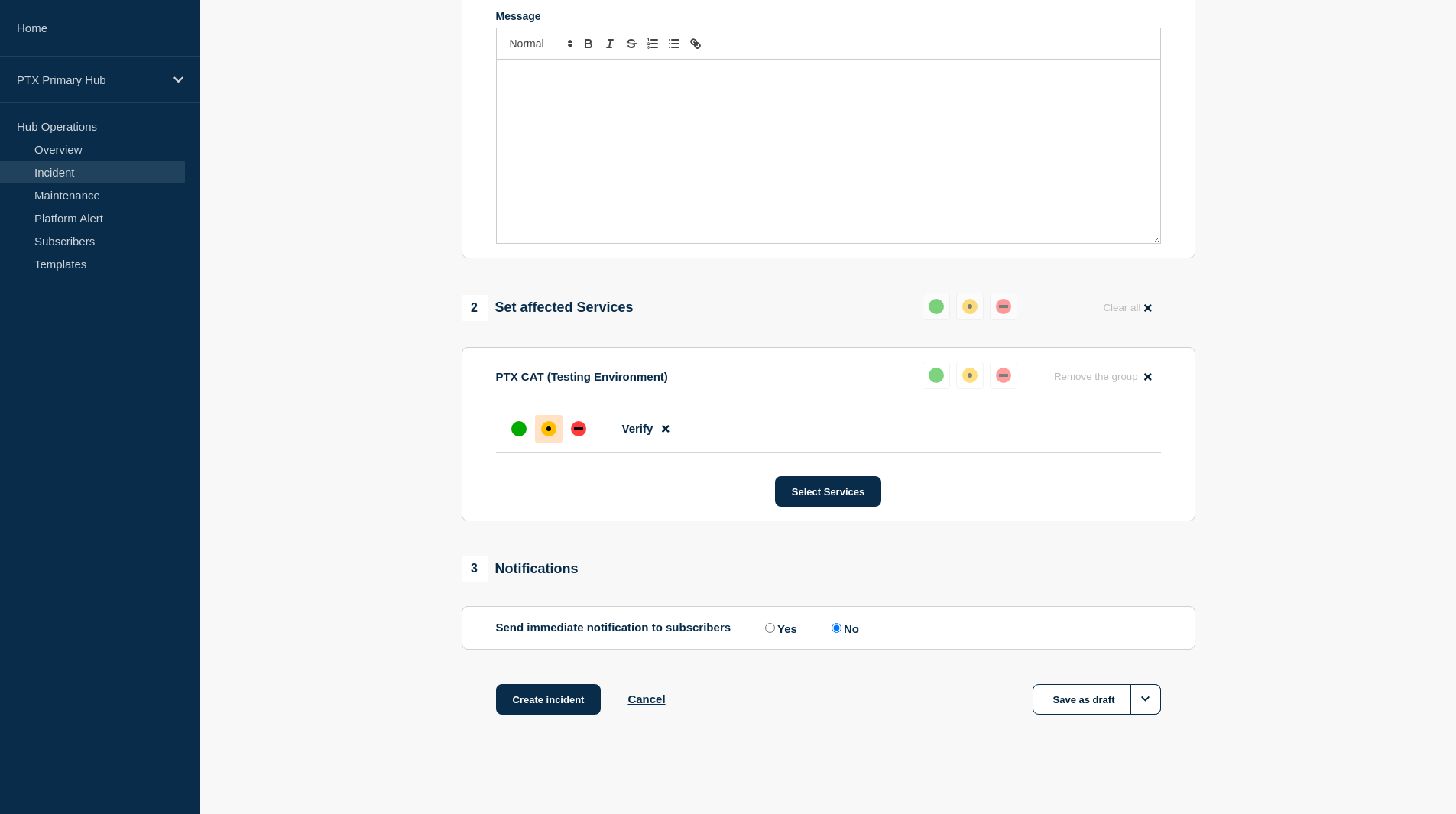
scroll to position [120, 0]
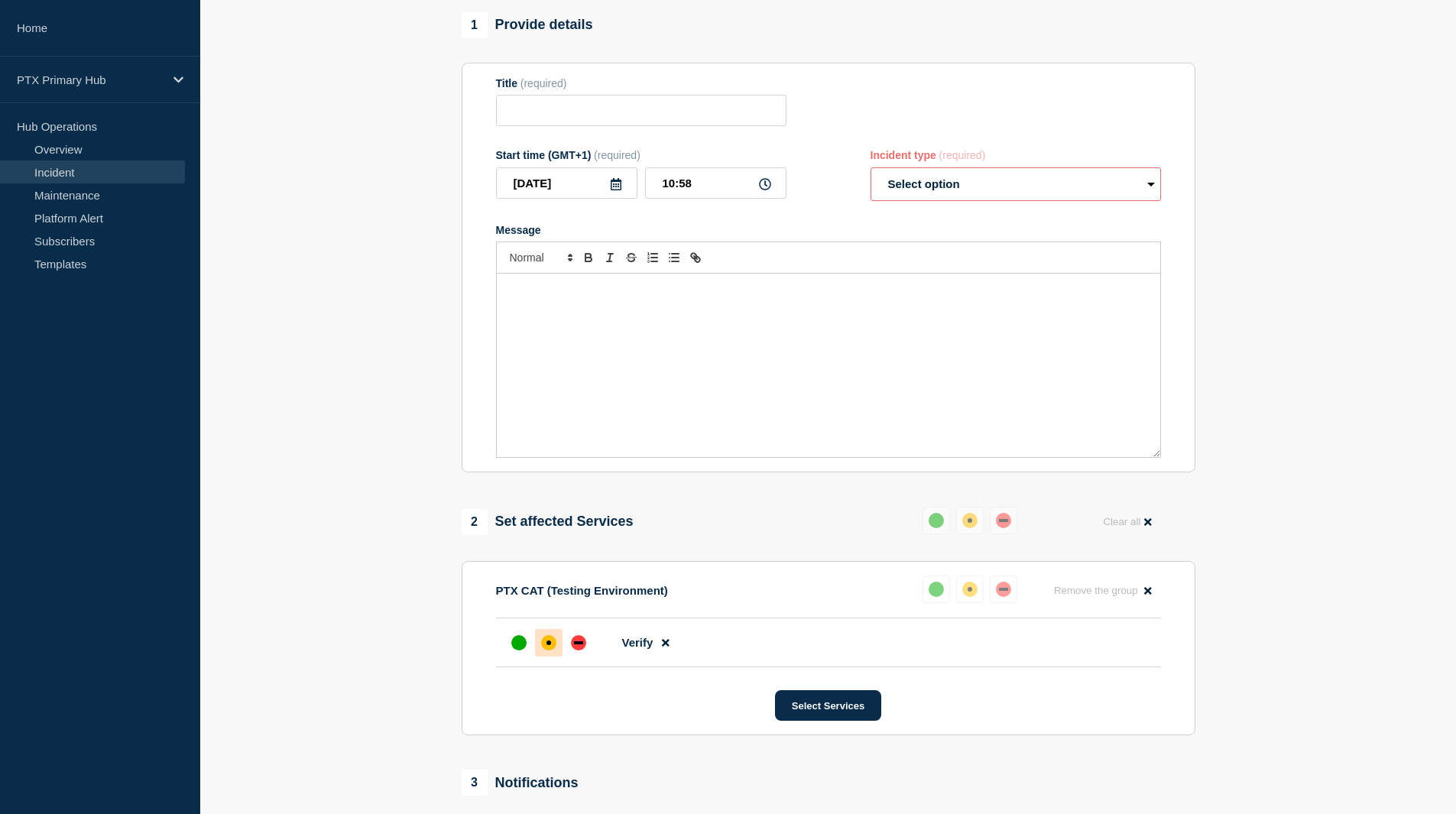
click at [76, 171] on link "Incident" at bounding box center [92, 171] width 185 height 23
click at [657, 273] on div at bounding box center [828, 258] width 665 height 32
click at [675, 347] on div "Message" at bounding box center [828, 365] width 663 height 183
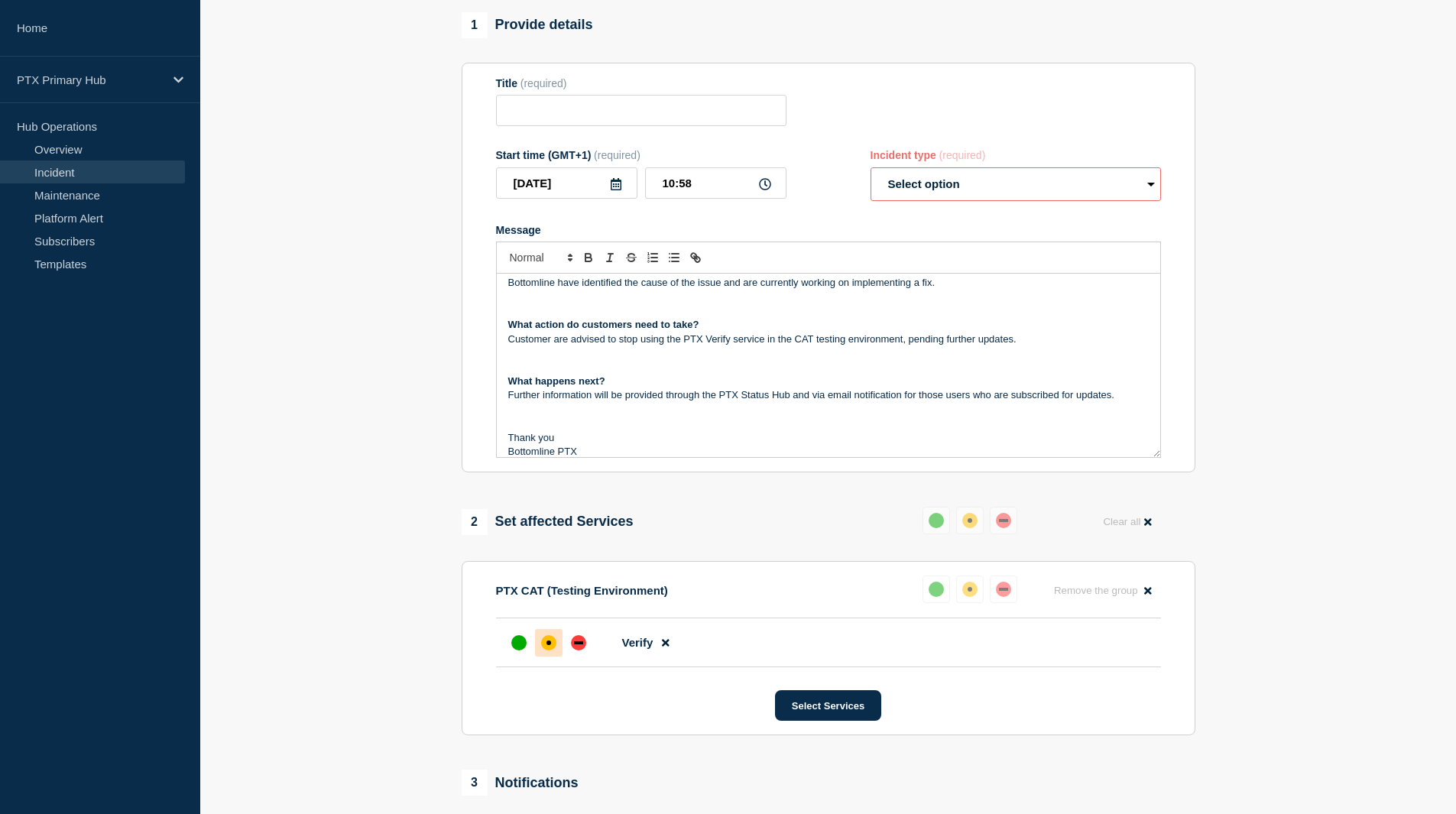
scroll to position [0, 0]
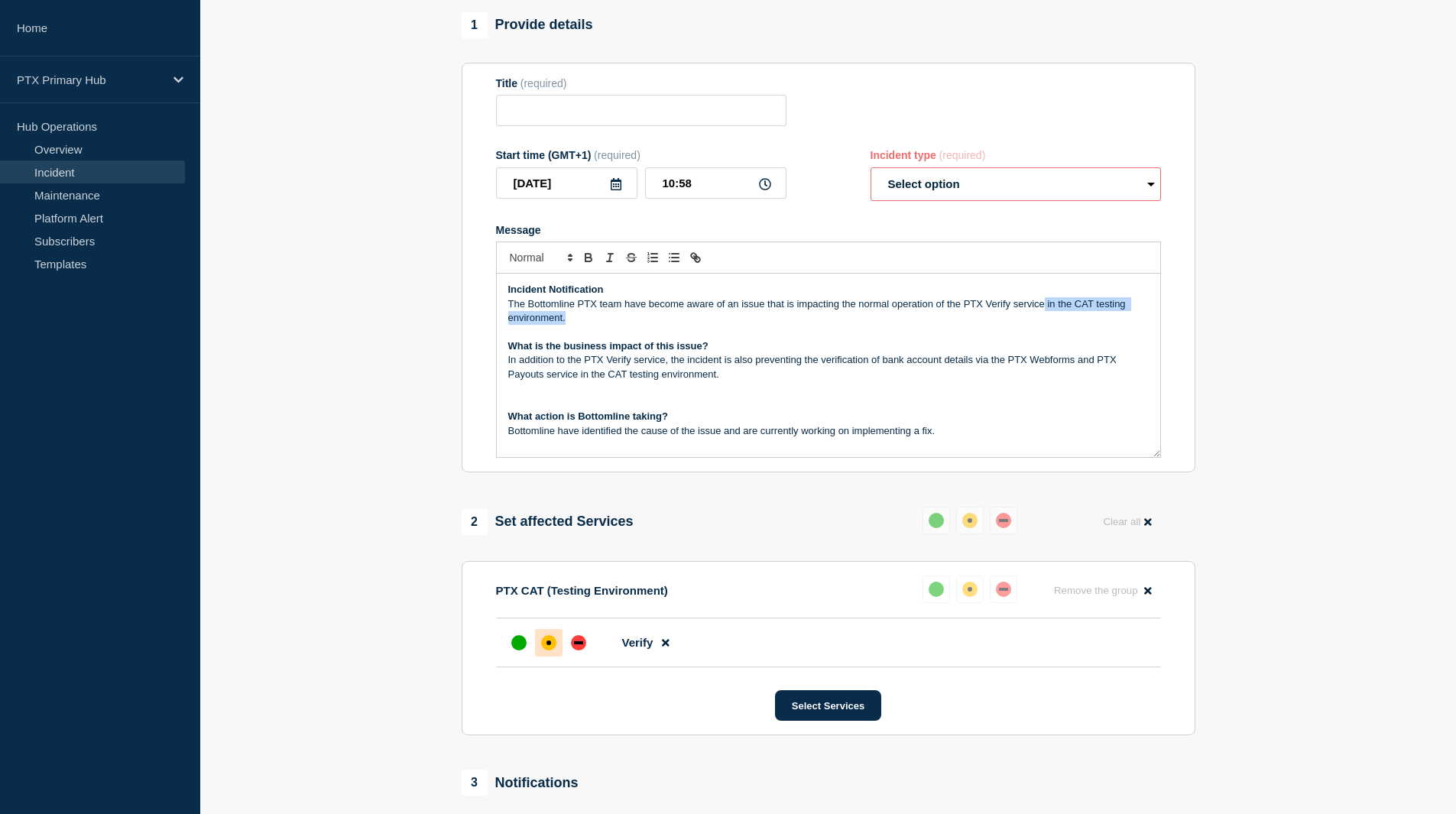
drag, startPoint x: 1045, startPoint y: 305, endPoint x: 1085, endPoint y: 322, distance: 43.5
click at [1085, 322] on p "The Bottomline PTX team have become aware of an issue that is impacting the nor…" at bounding box center [828, 311] width 640 height 28
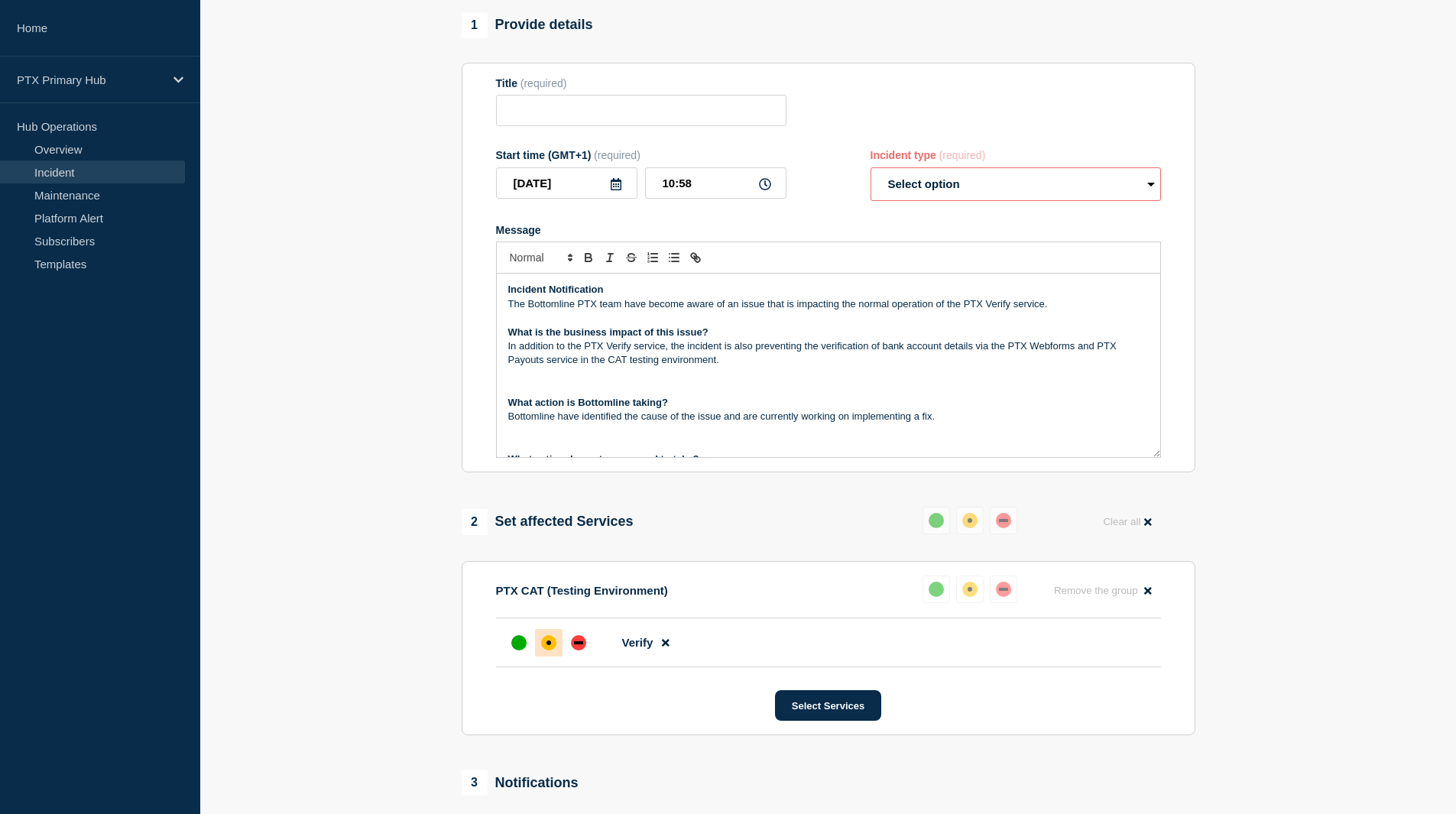
click at [890, 348] on p "In addition to the PTX Verify service, the incident is also preventing the veri…" at bounding box center [828, 353] width 640 height 28
click at [887, 354] on p "In addition to the PTX Verify service, the incident is also preventing the veri…" at bounding box center [828, 353] width 640 height 28
drag, startPoint x: 883, startPoint y: 347, endPoint x: 942, endPoint y: 348, distance: 59.0
click at [942, 348] on p "In addition to the PTX Verify service, the incident is also preventing the veri…" at bounding box center [828, 353] width 640 height 28
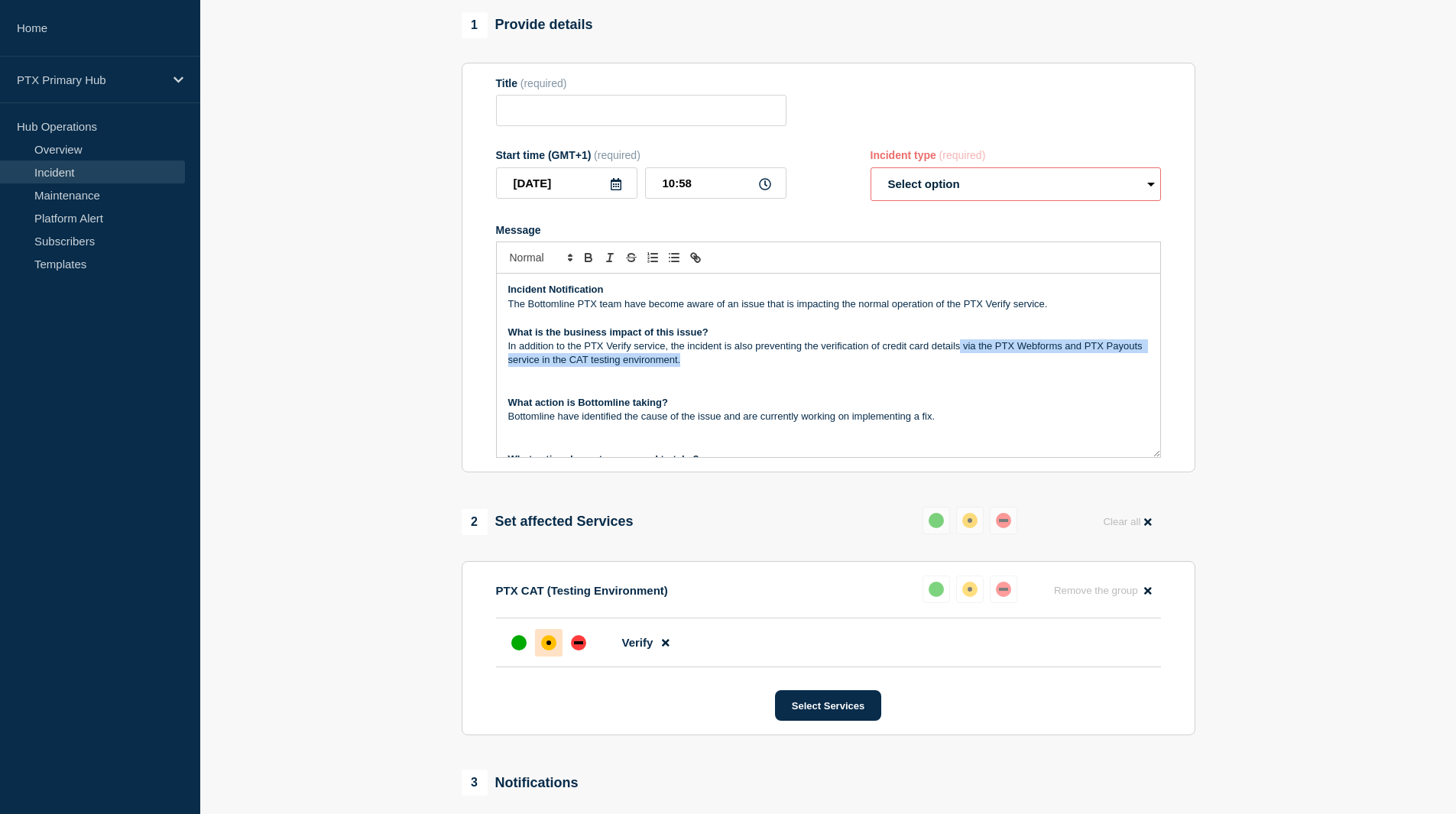
drag, startPoint x: 959, startPoint y: 351, endPoint x: 922, endPoint y: 368, distance: 40.7
click at [922, 368] on p "In addition to the PTX Verify service, the incident is also preventing the veri…" at bounding box center [828, 353] width 640 height 28
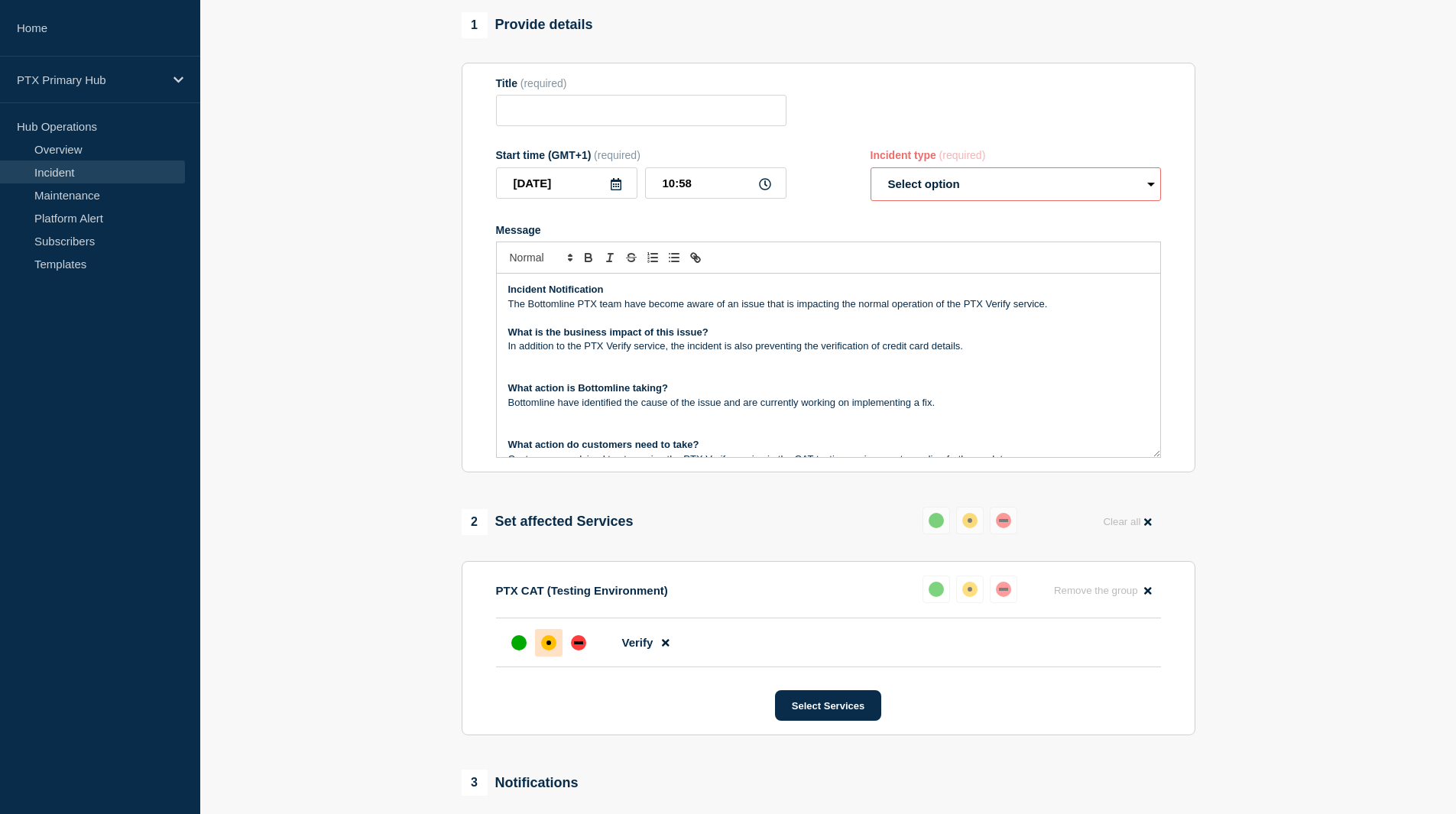
click at [817, 417] on p "Message" at bounding box center [828, 416] width 640 height 14
drag, startPoint x: 674, startPoint y: 350, endPoint x: 504, endPoint y: 348, distance: 170.0
click at [504, 348] on div "Incident Notification The Bottomline PTX team have become aware of an issue tha…" at bounding box center [828, 365] width 663 height 183
click at [584, 352] on p "This incident is also preventing the verification of credit card details." at bounding box center [828, 346] width 640 height 14
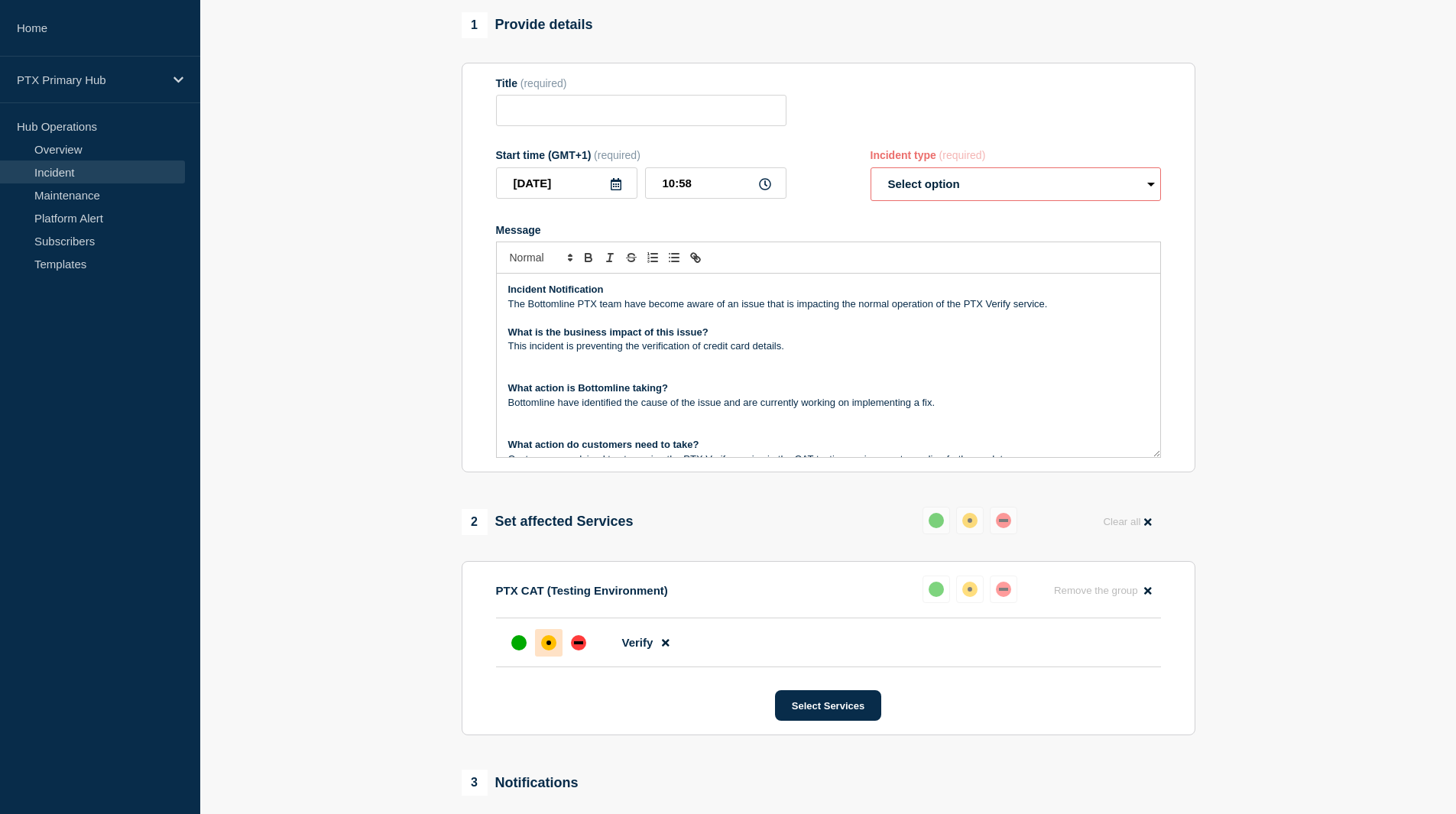
click at [789, 395] on p "What action is Bottomline taking?" at bounding box center [828, 387] width 640 height 14
click at [1013, 308] on p "The Bottomline PTX team have become aware of an issue that is impacting the nor…" at bounding box center [828, 304] width 640 height 14
click at [1025, 343] on p "This incident is preventing the verification of credit card details." at bounding box center [828, 346] width 640 height 14
drag, startPoint x: 1025, startPoint y: 343, endPoint x: 908, endPoint y: 328, distance: 118.0
click at [908, 328] on div "Incident Notification The Bottomline PTX team have become aware of an issue tha…" at bounding box center [828, 365] width 663 height 183
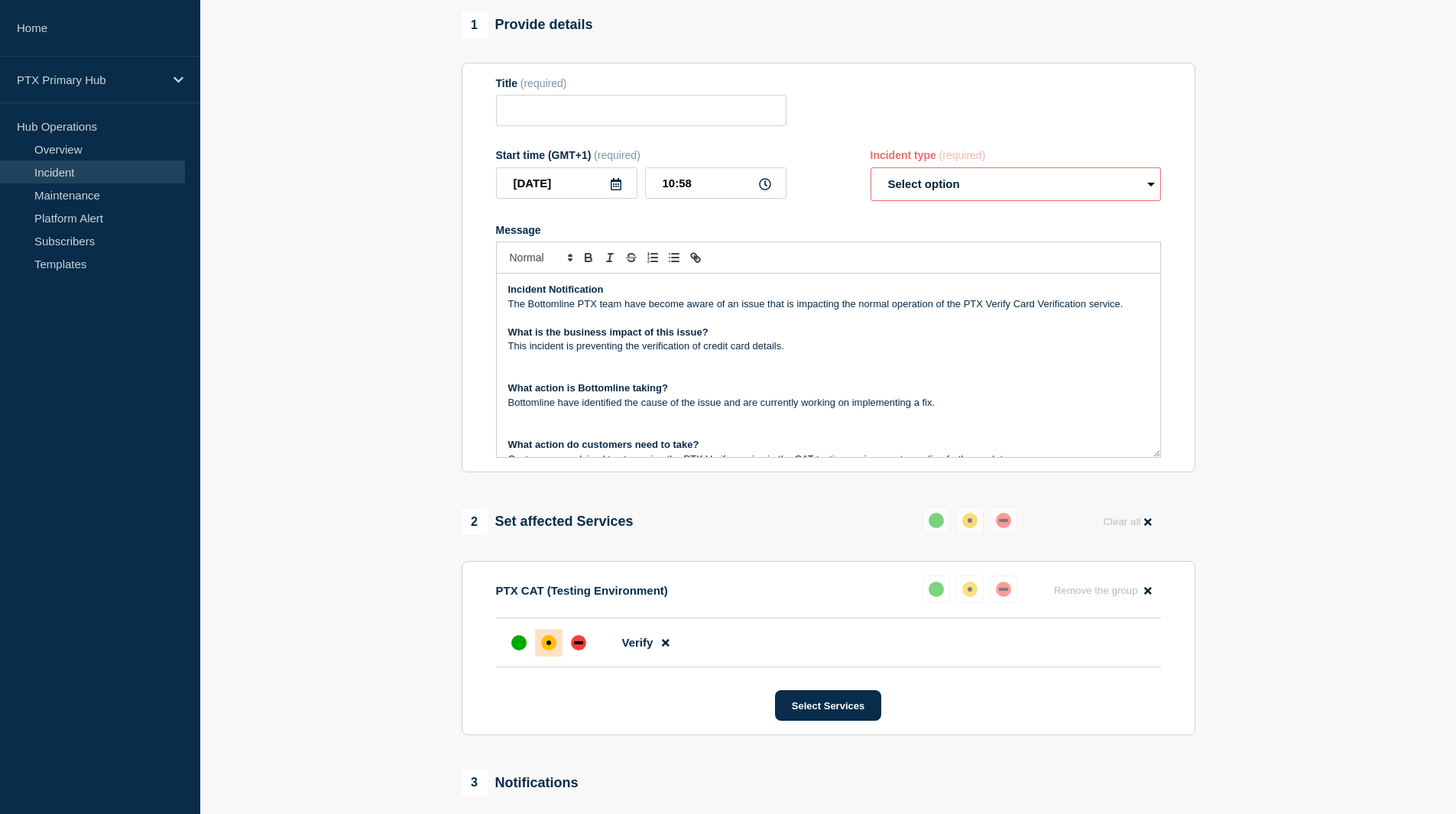
click at [825, 373] on p "Message" at bounding box center [828, 374] width 640 height 14
drag, startPoint x: 721, startPoint y: 408, endPoint x: 966, endPoint y: 407, distance: 245.0
click at [966, 407] on p "Bottomline have identified the cause of the issue and are currently working on …" at bounding box center [828, 403] width 640 height 14
click at [707, 410] on p "Bottomline have identified the cause of the issue and are currently working on …" at bounding box center [828, 403] width 640 height 14
drag, startPoint x: 623, startPoint y: 406, endPoint x: 721, endPoint y: 406, distance: 98.0
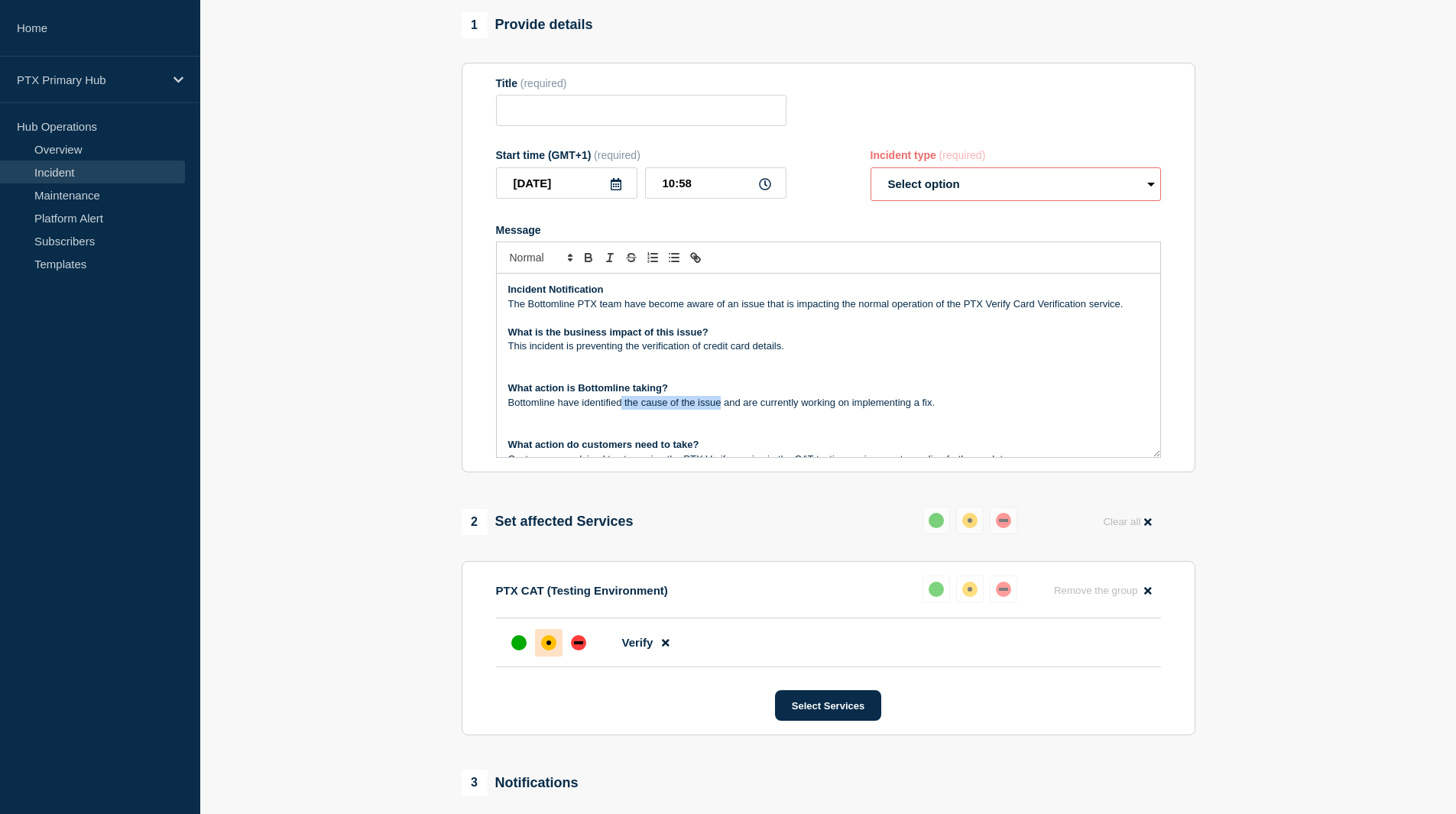
click at [721, 406] on p "Bottomline have identified the cause of the issue and are currently working on …" at bounding box center [828, 403] width 640 height 14
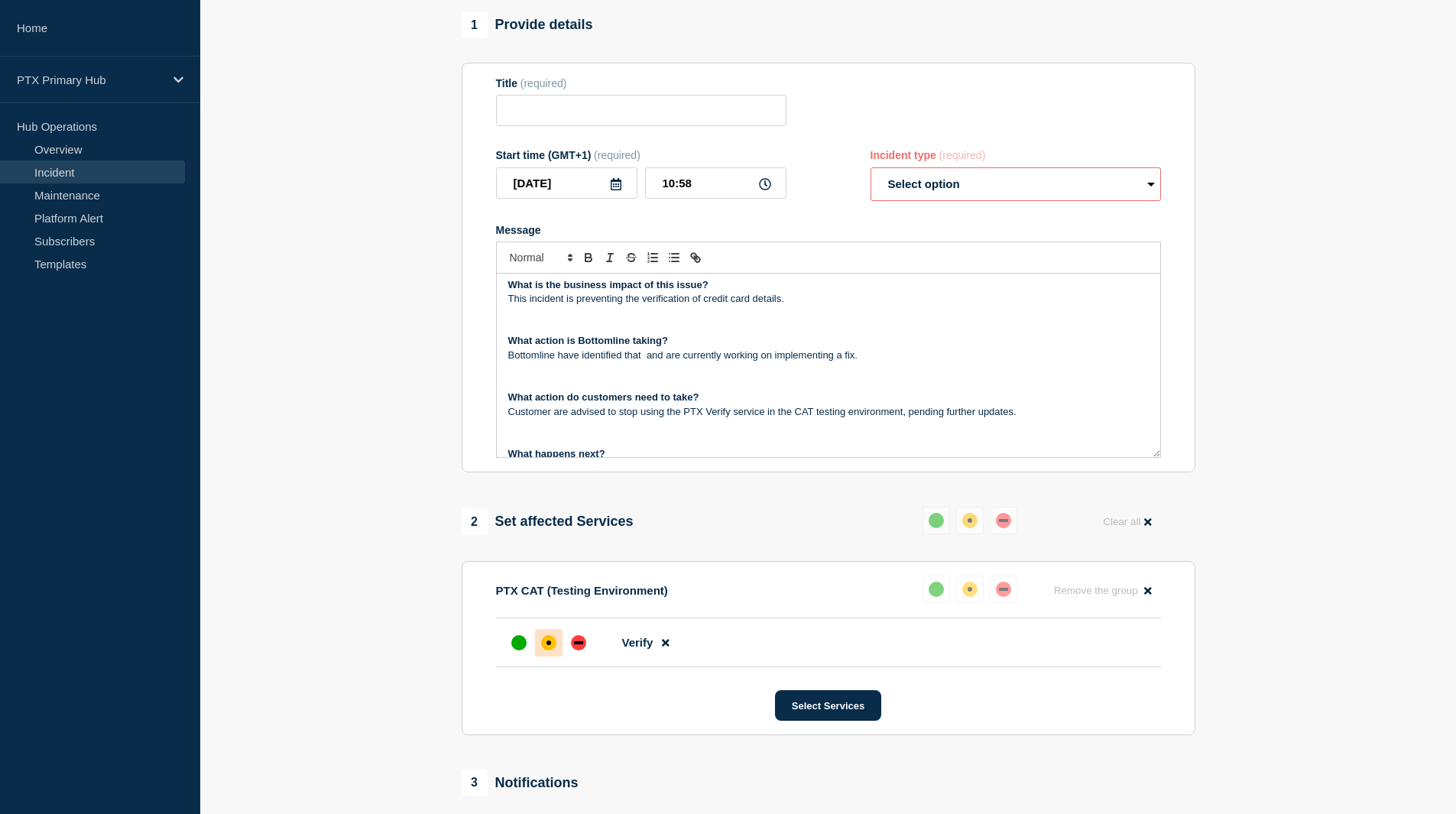
scroll to position [65, 0]
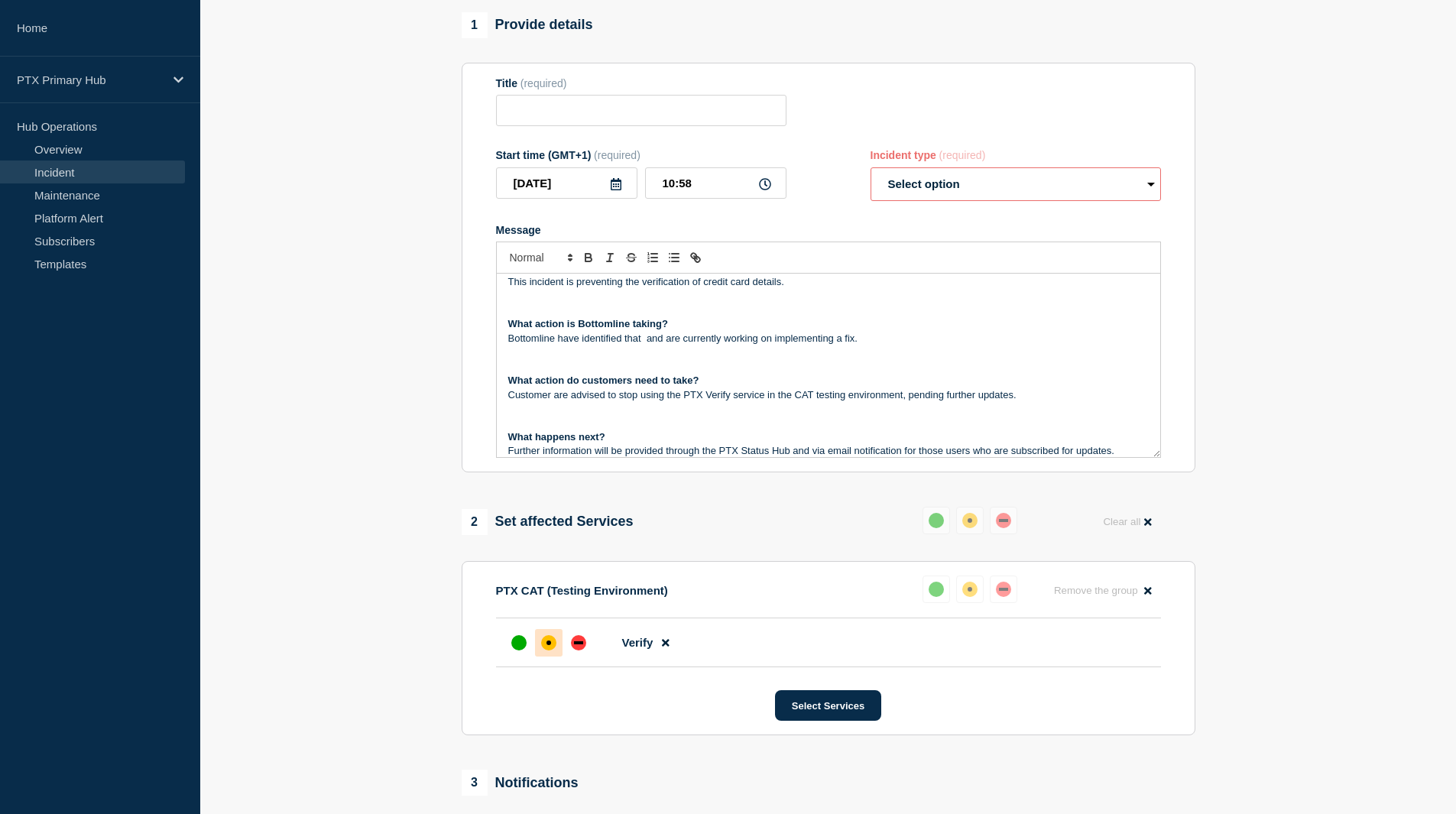
click at [712, 400] on p "Customer are advised to stop using the PTX Verify service in the CAT testing en…" at bounding box center [828, 395] width 640 height 14
click at [713, 408] on p "Message" at bounding box center [828, 408] width 640 height 14
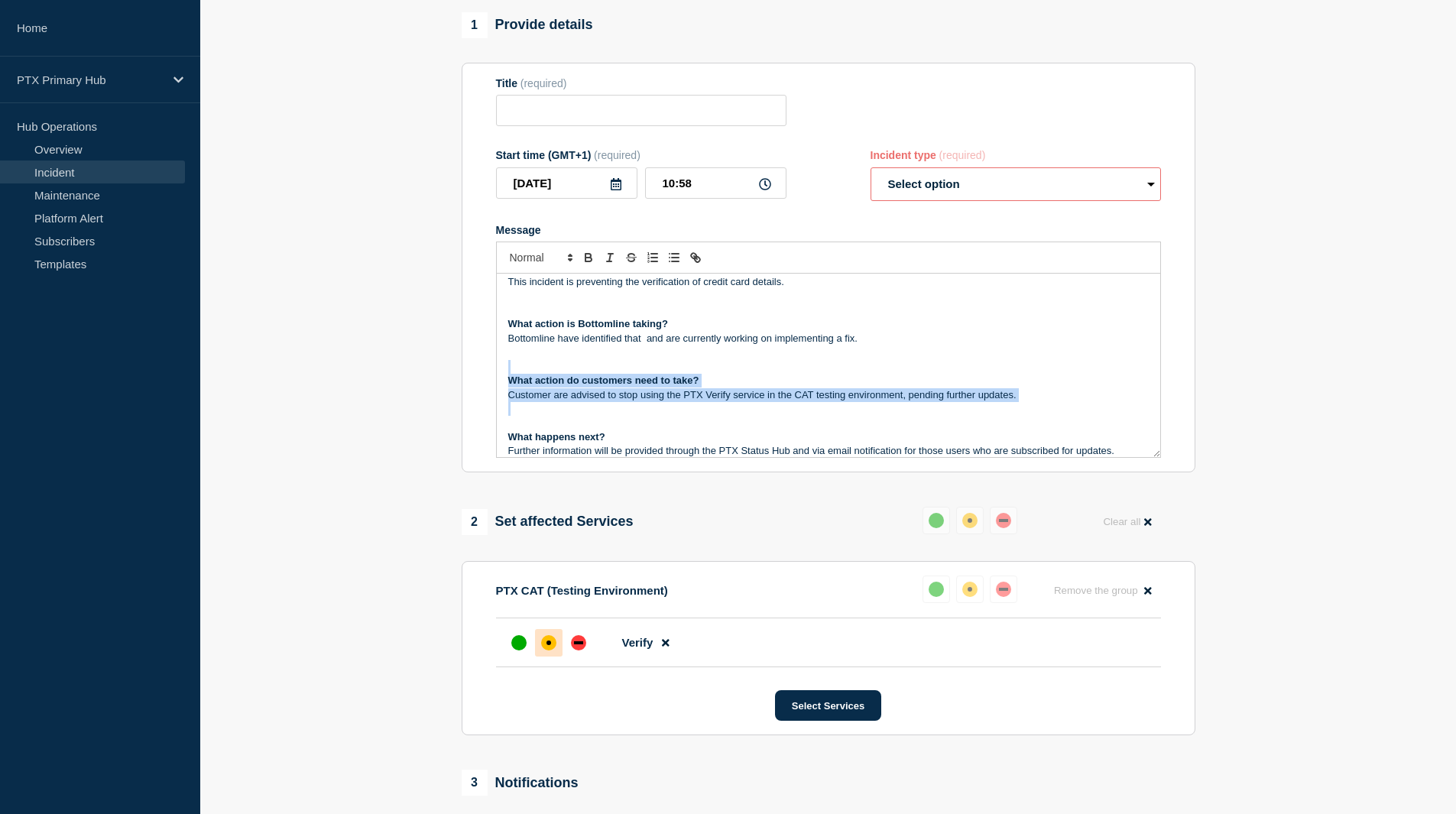
drag, startPoint x: 719, startPoint y: 411, endPoint x: 499, endPoint y: 375, distance: 222.9
click at [499, 375] on div "Incident Notification The Bottomline PTX team have become aware of an issue tha…" at bounding box center [828, 365] width 663 height 183
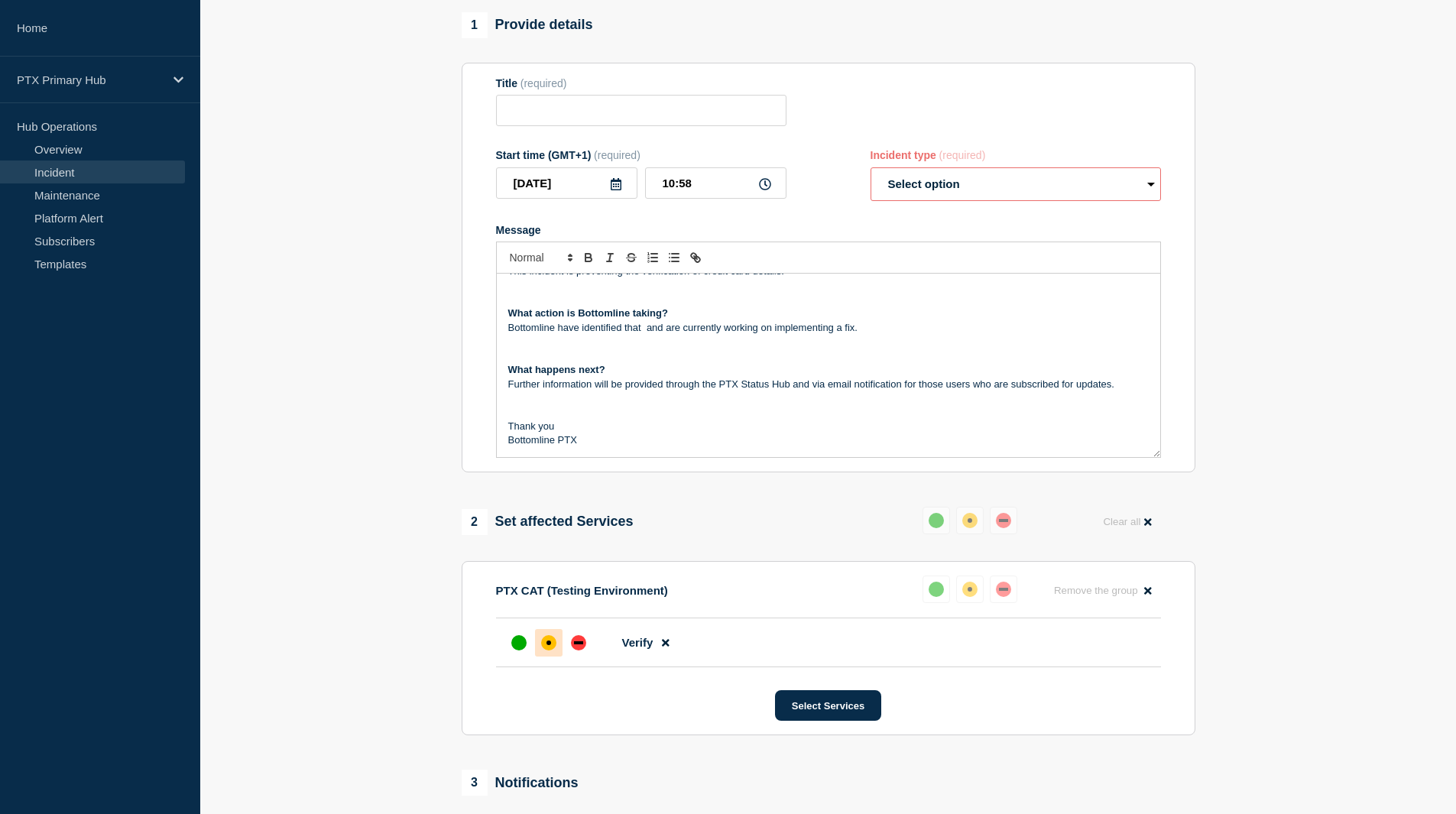
scroll to position [0, 0]
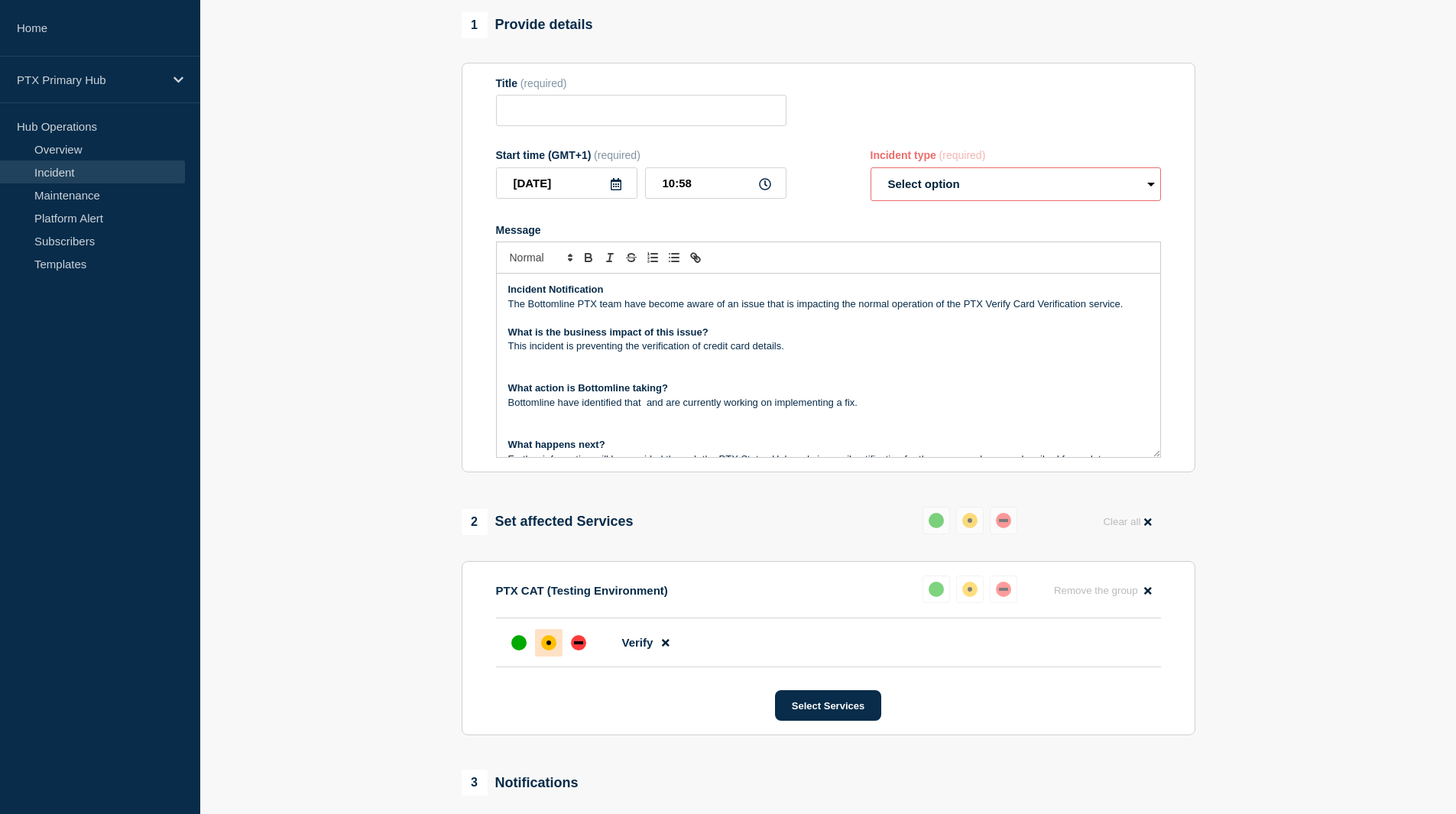
click at [645, 404] on p "Bottomline have identified that and are currently working on implementing a fix." at bounding box center [828, 403] width 640 height 14
click at [631, 407] on p "Bottomline have identified that a third party service and are currently working…" at bounding box center [828, 403] width 640 height 14
click at [658, 418] on p "Message" at bounding box center [828, 416] width 640 height 14
drag, startPoint x: 622, startPoint y: 403, endPoint x: 651, endPoint y: 405, distance: 29.1
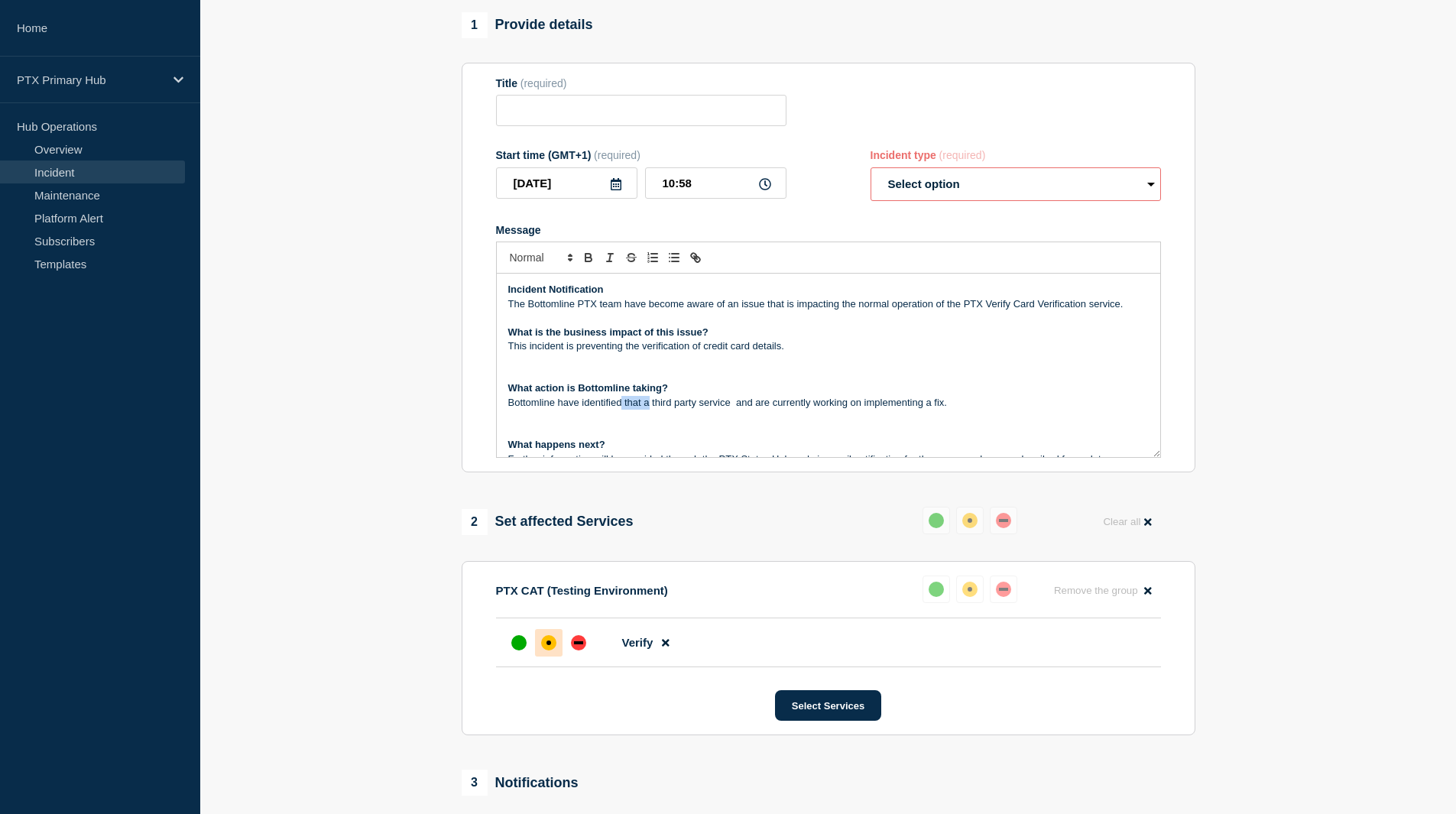
click at [651, 405] on p "Bottomline have identified that a third party service and are currently working…" at bounding box center [828, 403] width 640 height 14
click at [778, 406] on p "Bottomline have identified an issue with a third party service and are currentl…" at bounding box center [828, 403] width 640 height 14
click at [824, 403] on p "Bottomline have identified an issue with a third party service and are currentl…" at bounding box center [828, 403] width 640 height 14
click at [879, 435] on p "Message" at bounding box center [828, 431] width 640 height 14
click at [809, 407] on p "Bottomline have identified an issue with a third party service and are currentl…" at bounding box center [828, 403] width 640 height 14
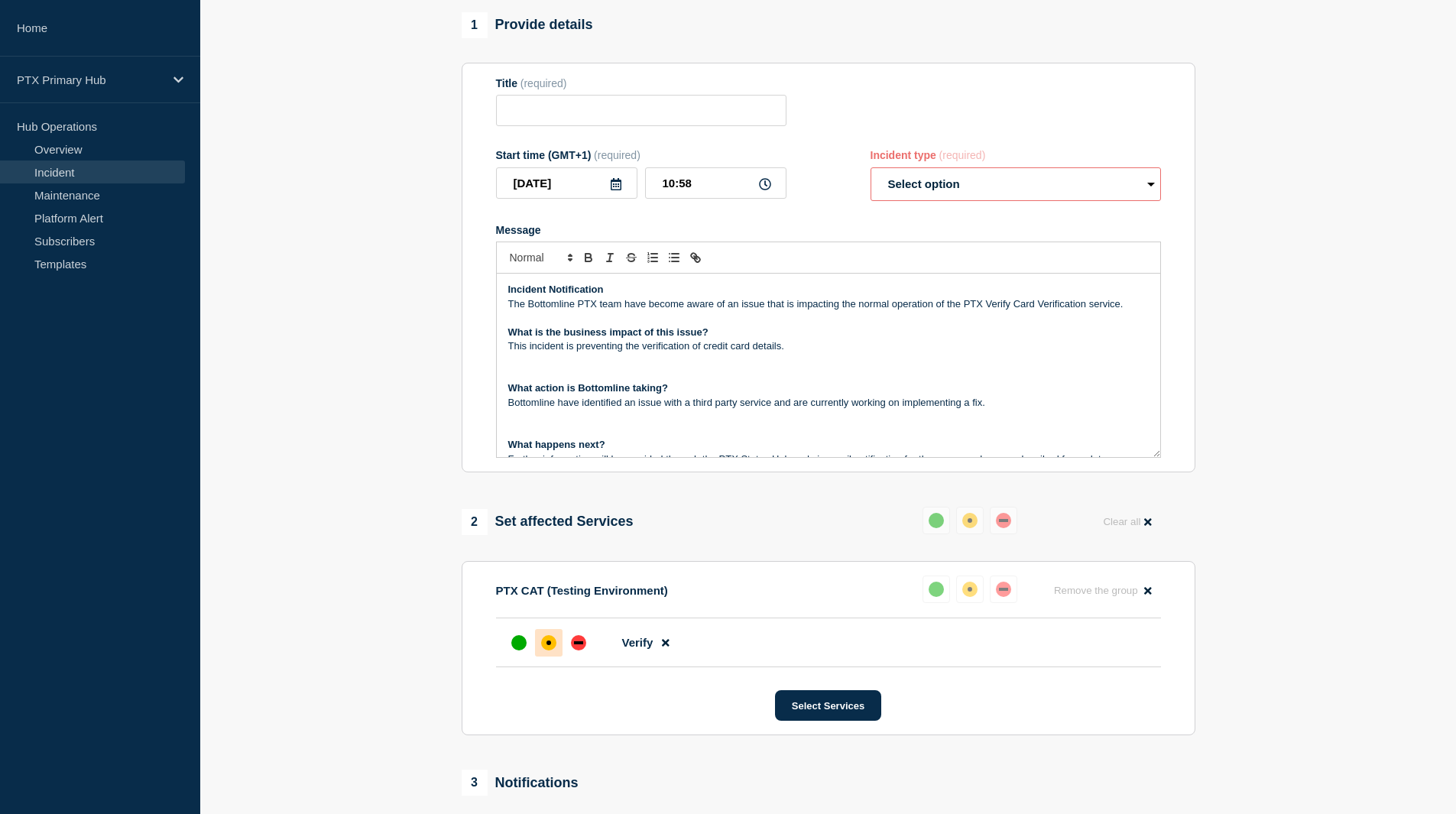
click at [843, 423] on p "Message" at bounding box center [828, 416] width 640 height 14
click at [807, 403] on p "Bottomline have identified an issue with a third party service and are currentl…" at bounding box center [828, 403] width 640 height 14
click at [801, 410] on p "Bottomline have identified an issue with a third party service and are currentl…" at bounding box center [828, 403] width 640 height 14
click at [927, 379] on p "Message" at bounding box center [828, 374] width 640 height 14
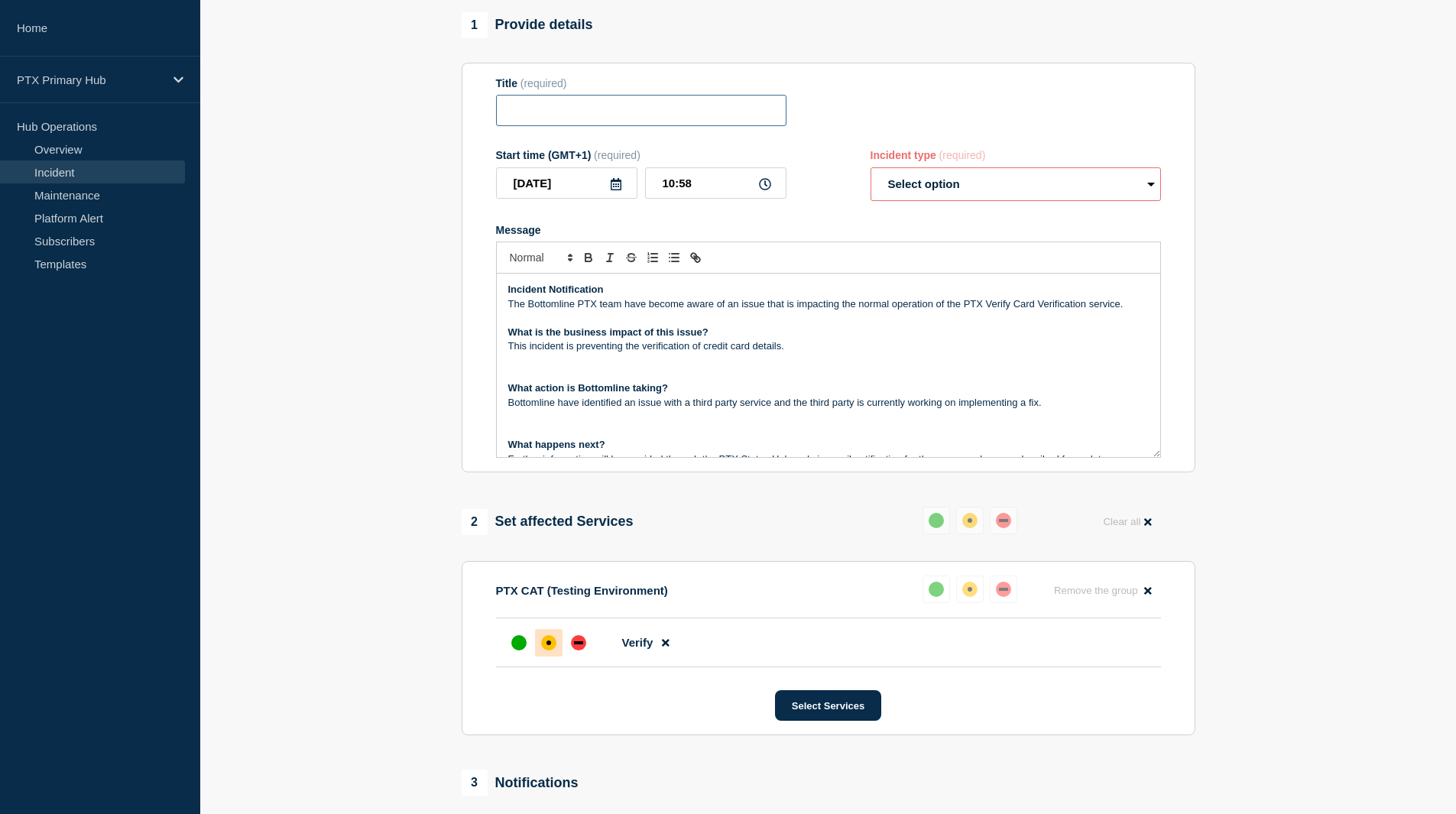
click at [615, 126] on input "Title" at bounding box center [641, 110] width 290 height 31
click at [1000, 309] on p "The Bottomline PTX team have become aware of an issue that is impacting the nor…" at bounding box center [828, 304] width 640 height 14
drag, startPoint x: 961, startPoint y: 309, endPoint x: 1087, endPoint y: 310, distance: 126.0
click at [1087, 310] on p "The Bottomline PTX team have become aware of an issue that is impacting the nor…" at bounding box center [828, 304] width 640 height 14
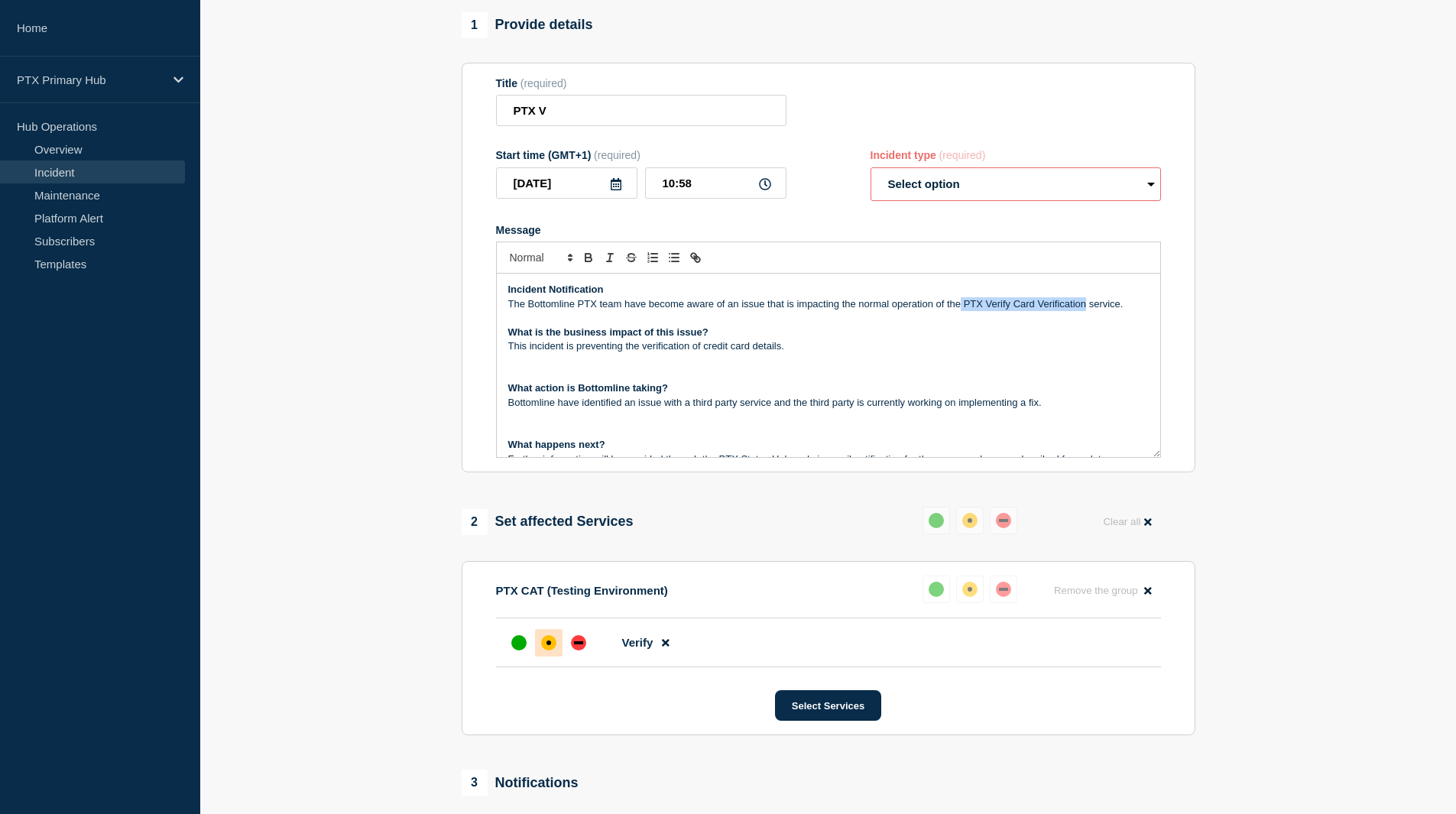
copy p "PTX Verify Card Verification"
click at [604, 103] on input "PTX V" at bounding box center [641, 110] width 290 height 31
paste input "PTX Verify Card Verification"
click at [575, 117] on input "PTX Verify Card Verification" at bounding box center [641, 110] width 290 height 31
click at [510, 112] on input "PTX Verify: Card Verification" at bounding box center [641, 110] width 290 height 31
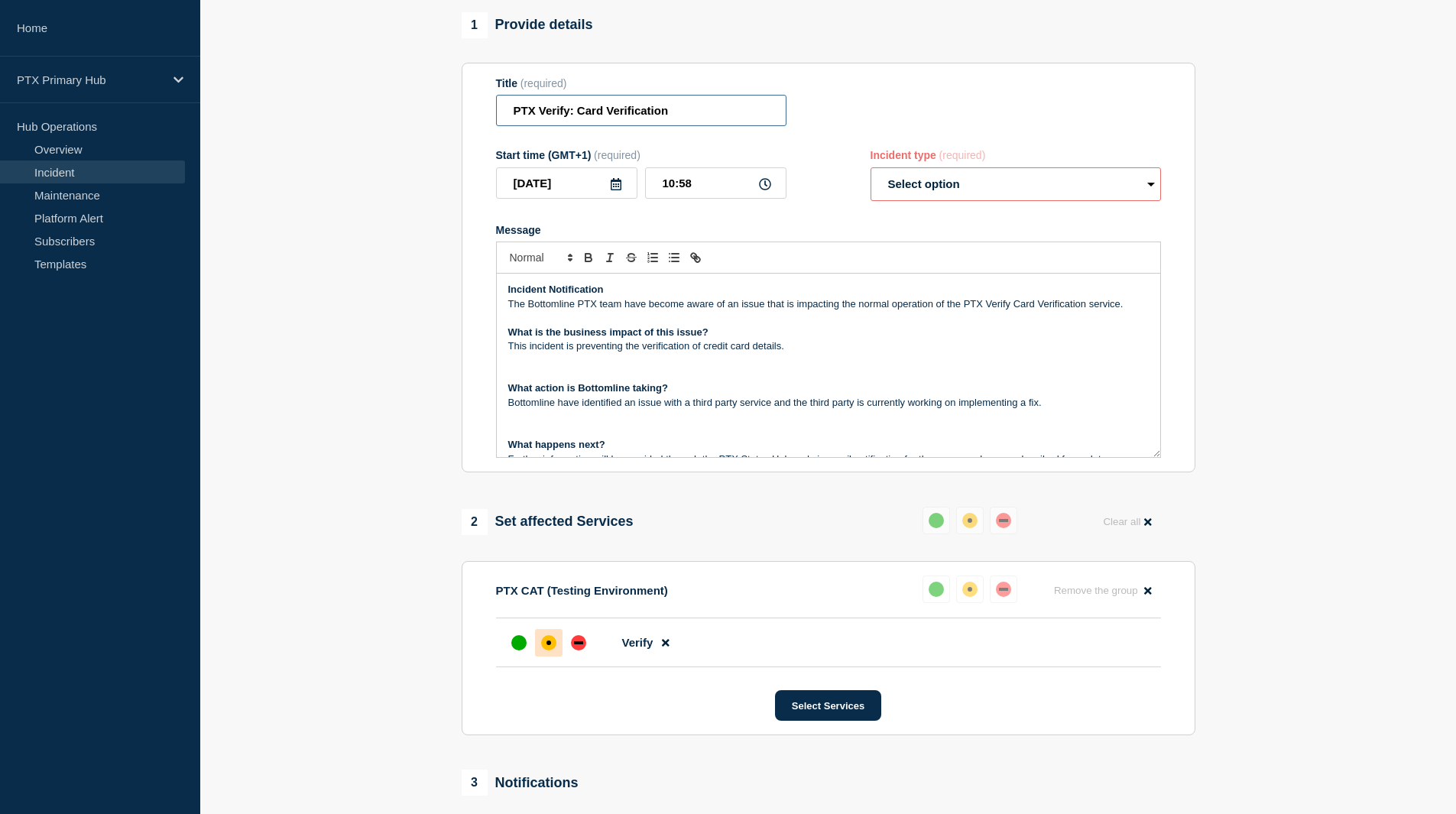
type input "PTX Verify: Card Verification"
click at [426, 352] on section "1 Provide details Title (required) PTX Verify: Card Verification Start time (GM…" at bounding box center [828, 490] width 1256 height 955
click at [1143, 599] on button "Remove the group Remove" at bounding box center [1104, 590] width 116 height 29
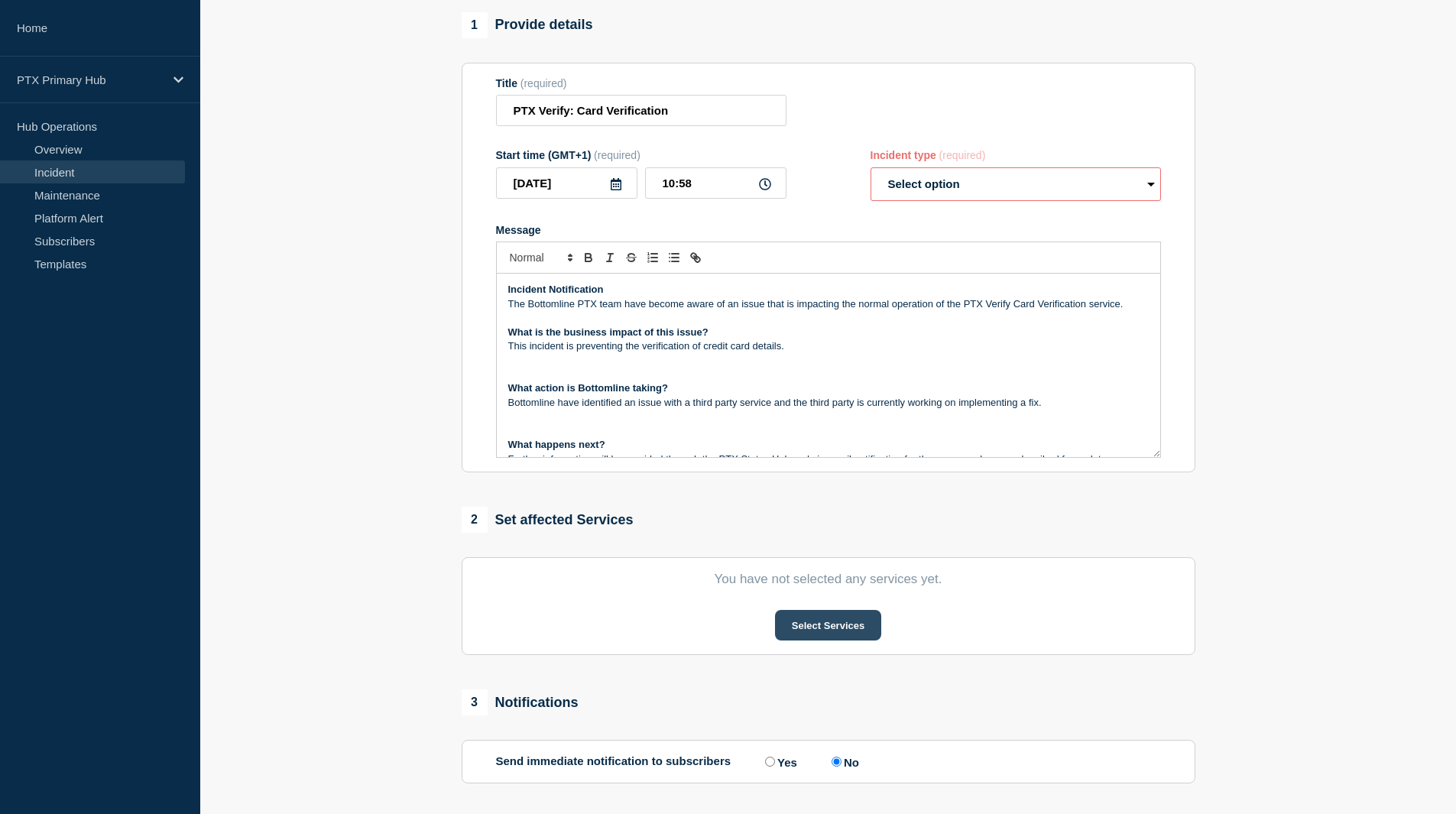
click at [831, 631] on button "Select Services" at bounding box center [828, 625] width 106 height 30
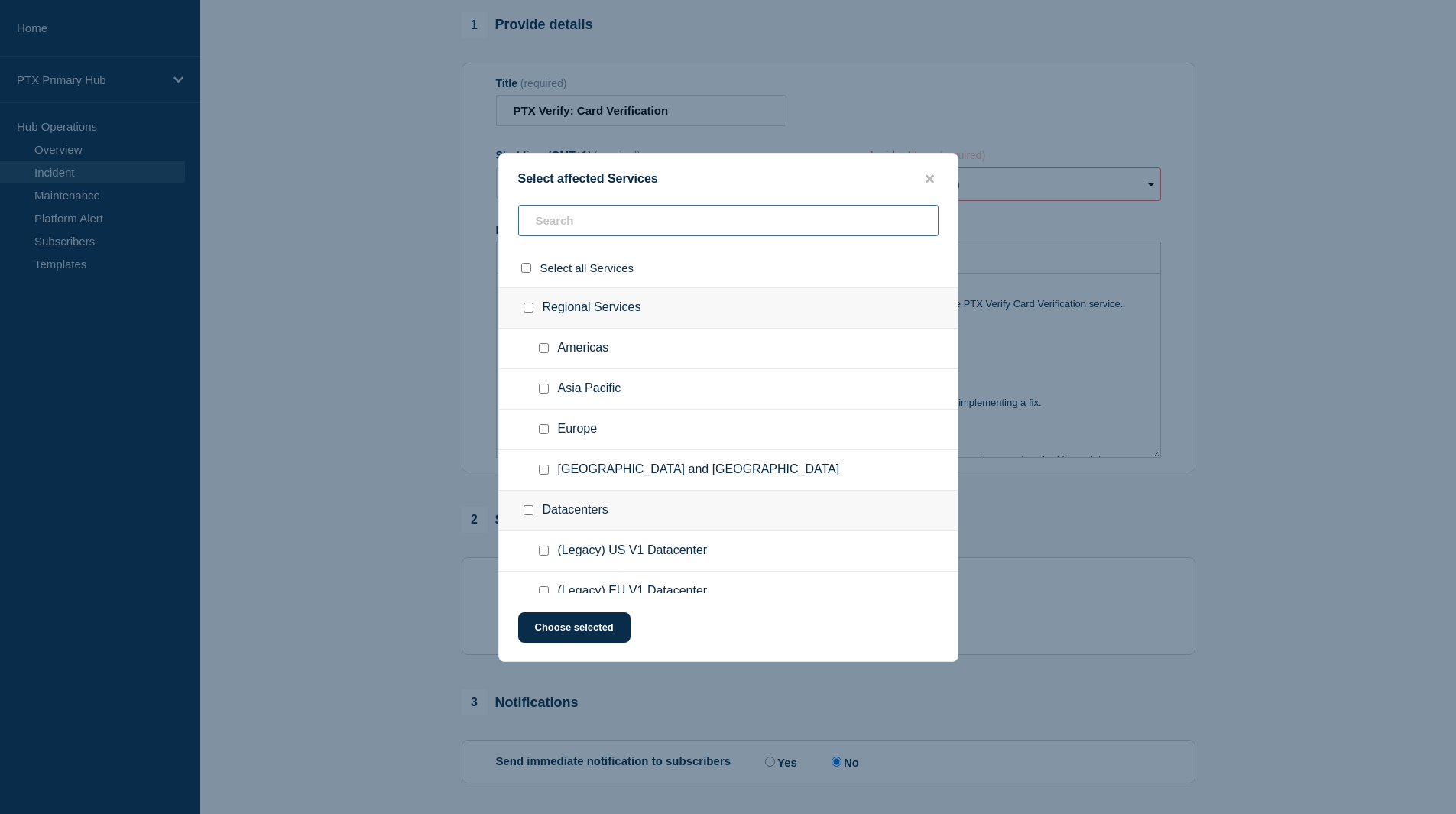
click at [580, 222] on input "text" at bounding box center [728, 220] width 420 height 31
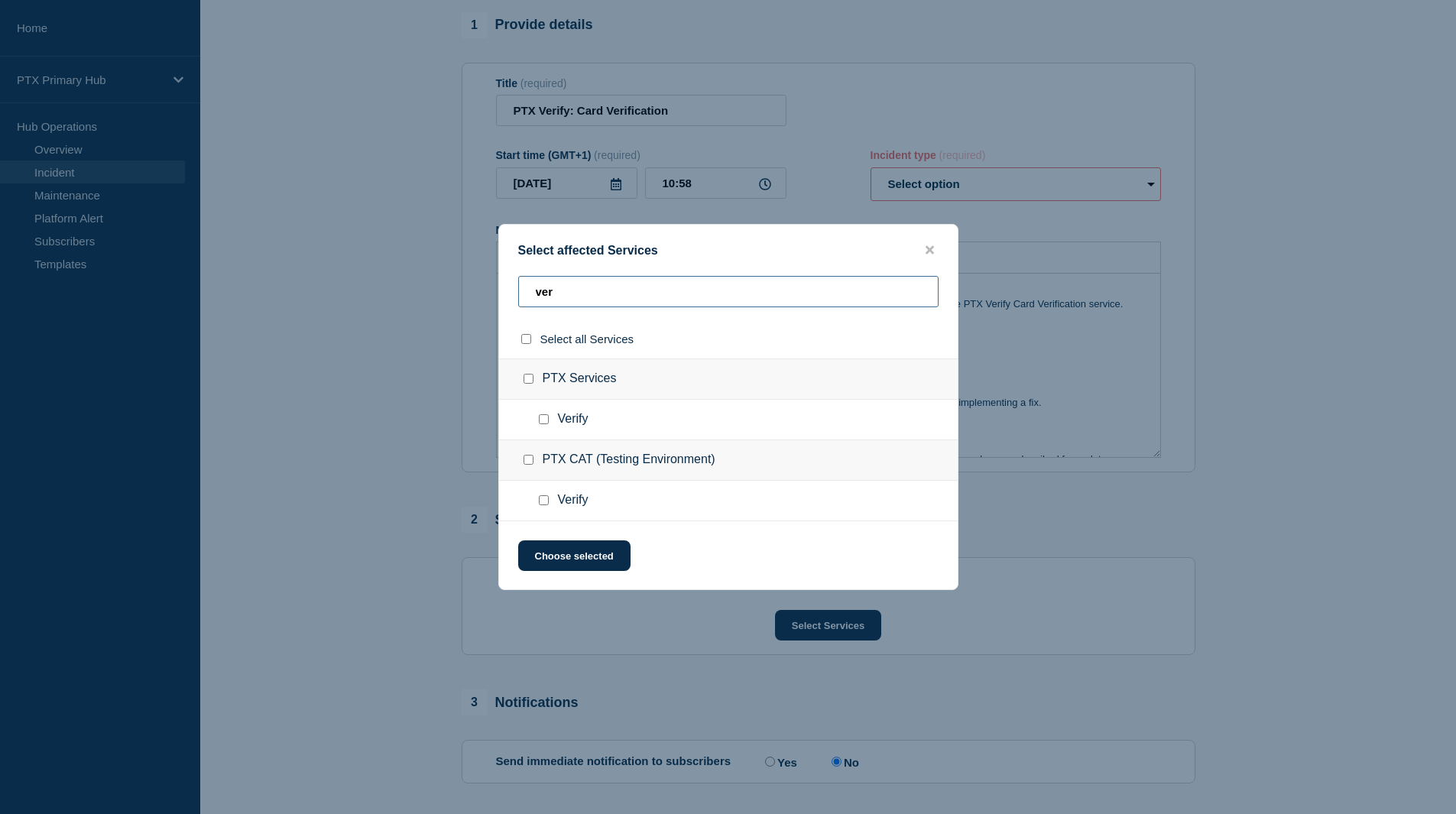
type input "ver"
click at [579, 429] on ul "Verify" at bounding box center [728, 419] width 458 height 41
click at [566, 424] on span "Verify" at bounding box center [573, 419] width 30 height 15
click at [544, 420] on input "Verify checkbox" at bounding box center [544, 419] width 10 height 10
checkbox input "true"
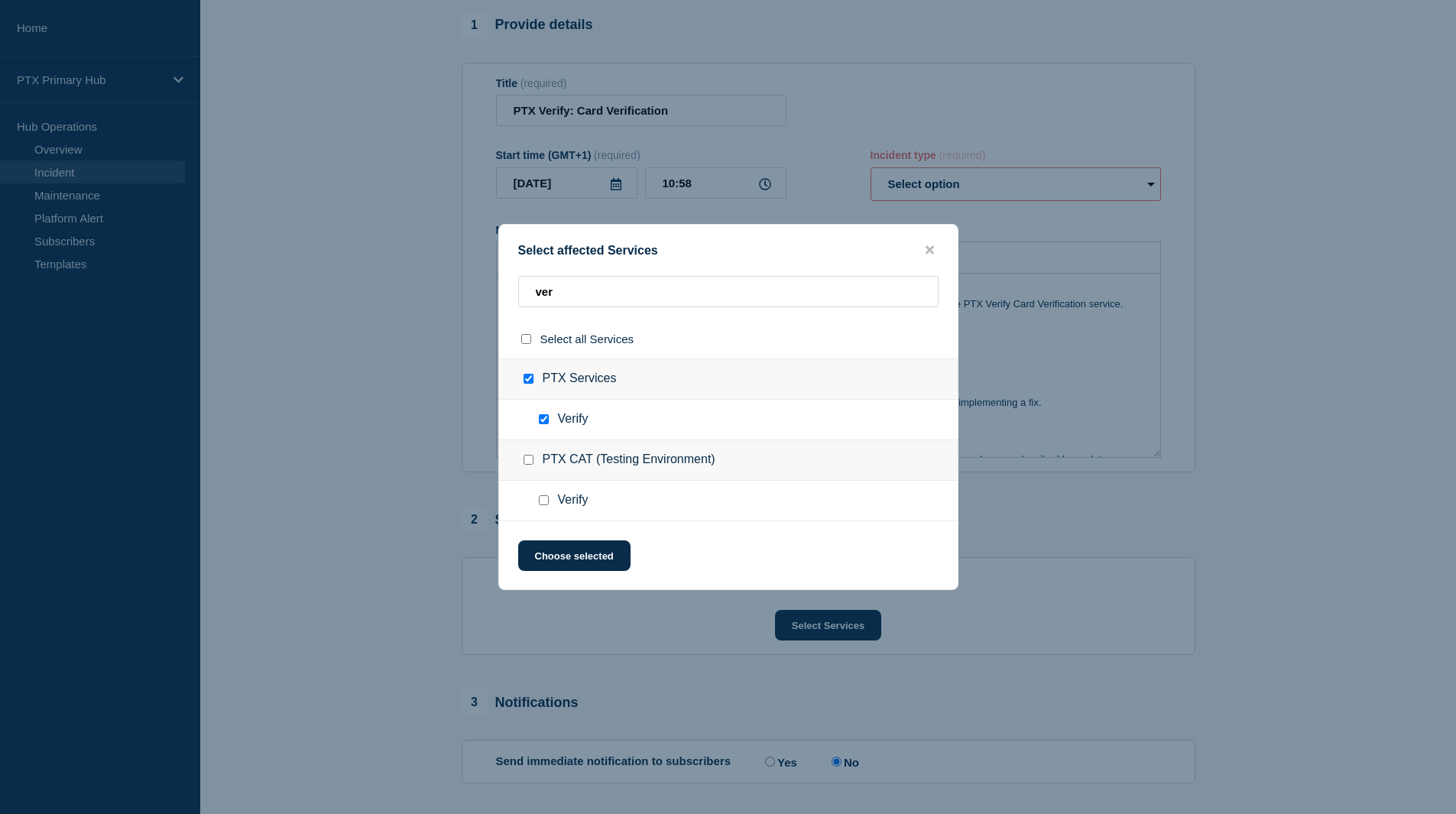
checkbox input "true"
click at [586, 544] on button "Choose selected" at bounding box center [574, 556] width 112 height 30
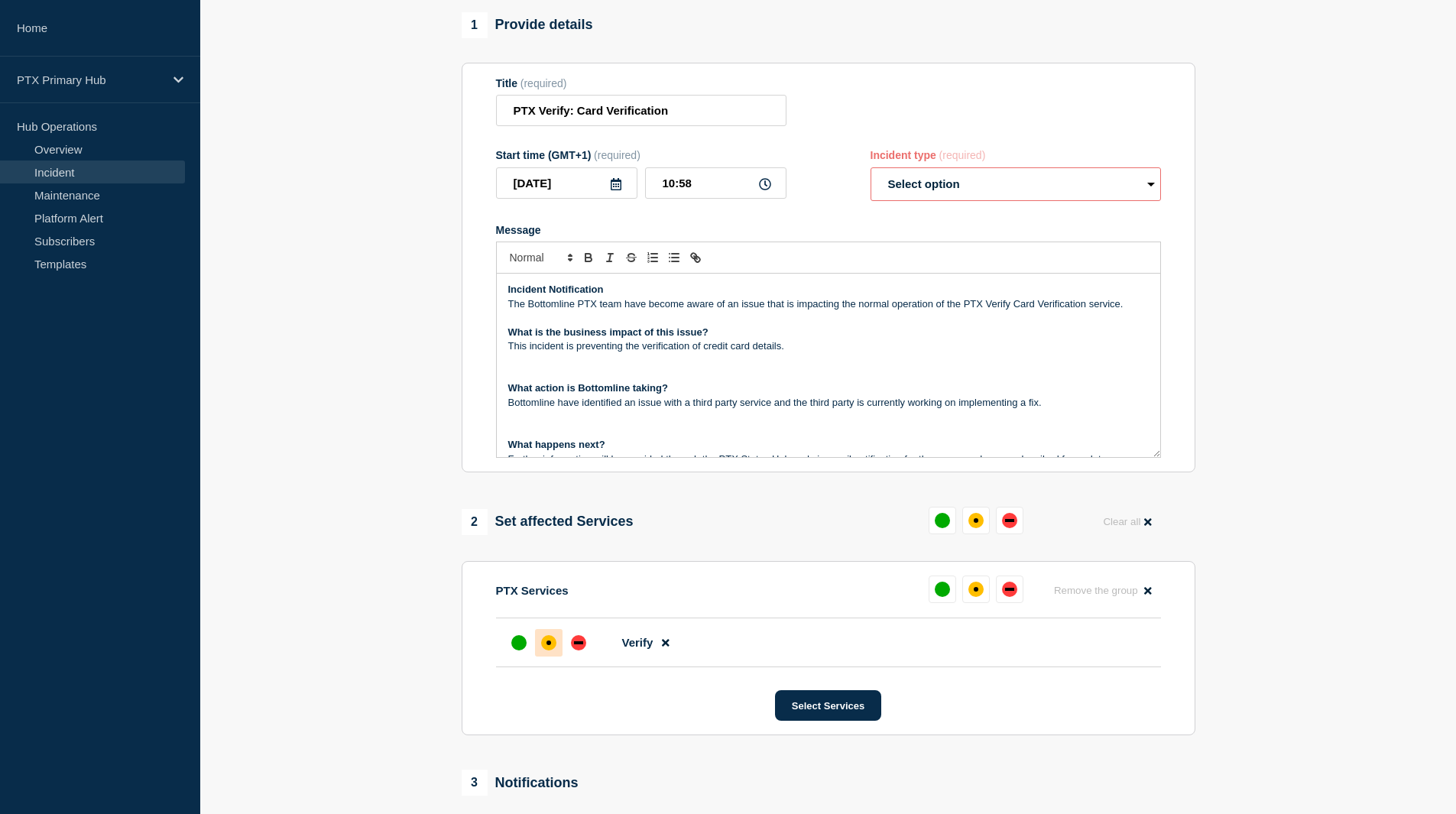
click at [549, 645] on div "affected" at bounding box center [549, 643] width 5 height 5
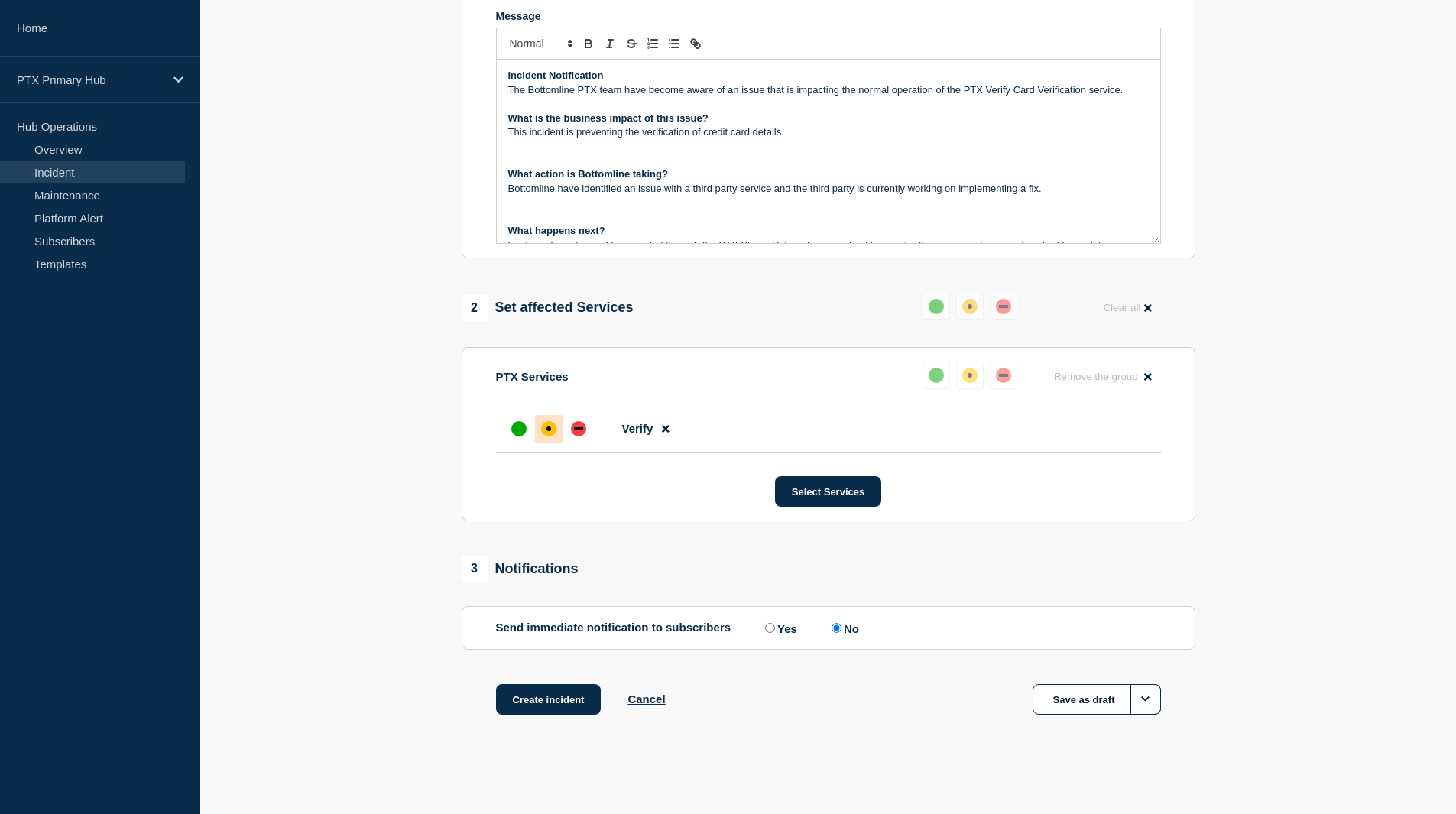
click at [857, 631] on label "No" at bounding box center [843, 627] width 31 height 14
click at [842, 631] on input "No" at bounding box center [836, 627] width 10 height 10
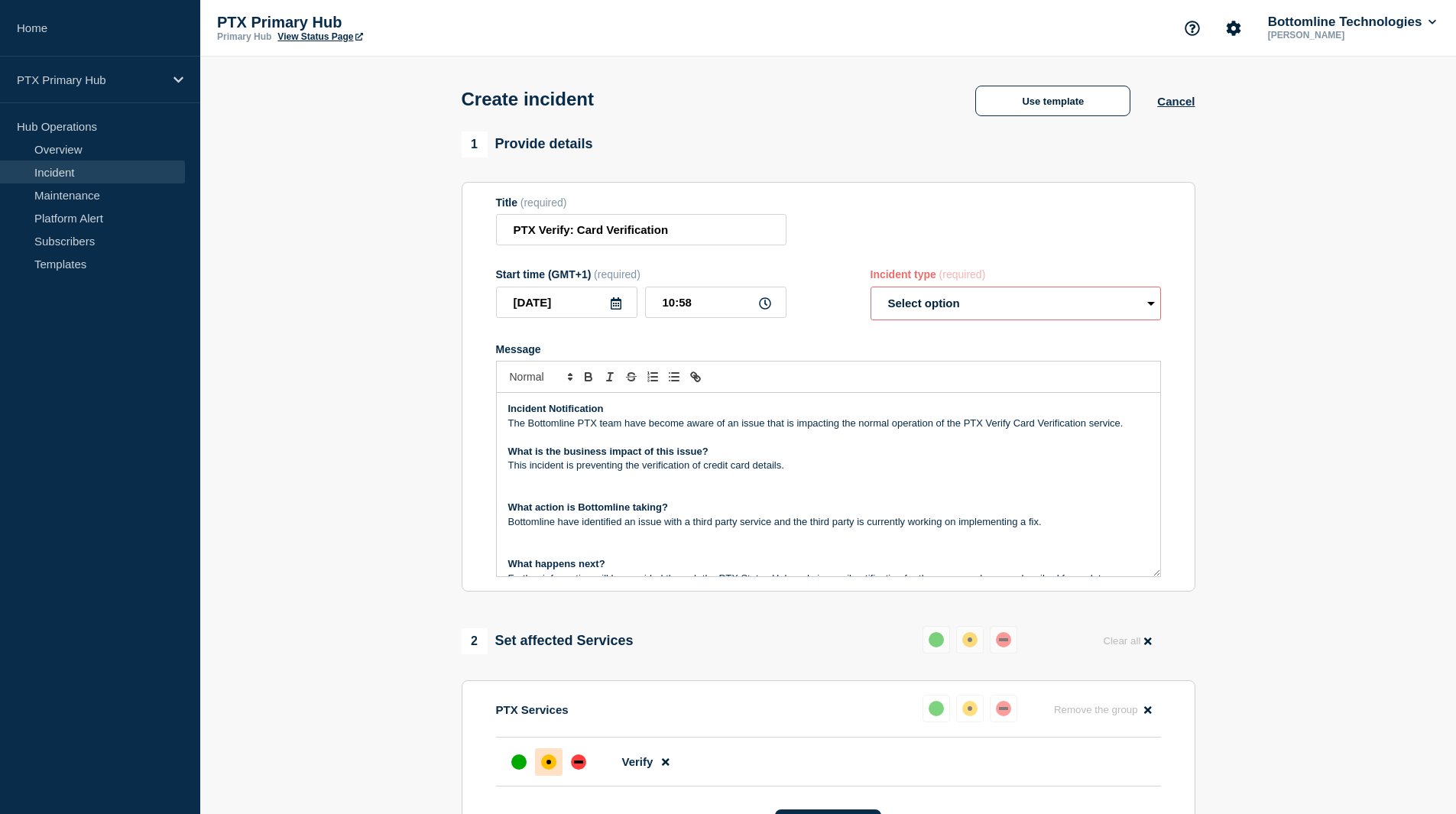
scroll to position [75, 0]
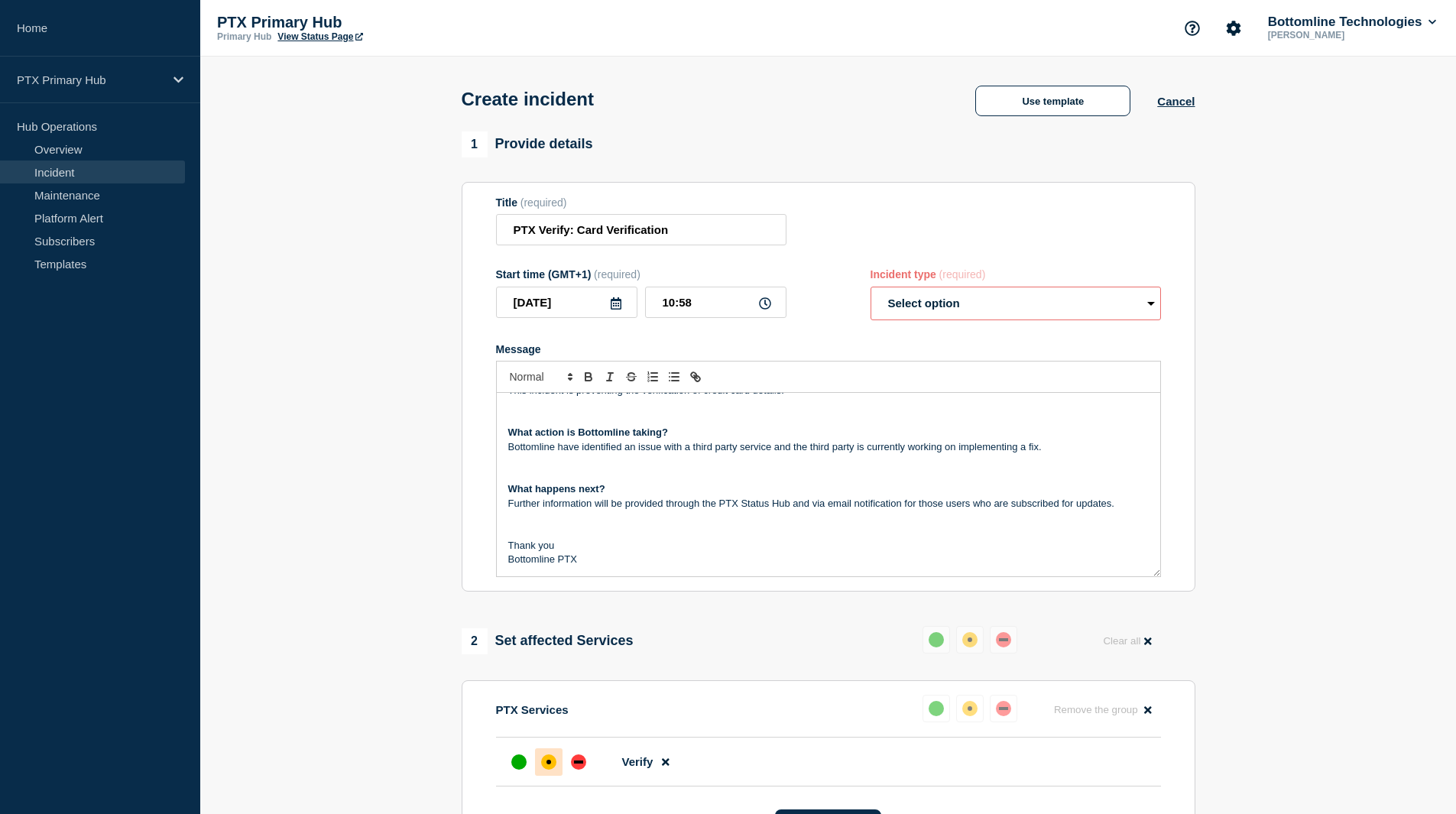
click at [941, 301] on select "Select option Investigating Identified Monitoring" at bounding box center [1016, 304] width 290 height 33
click at [871, 289] on select "Select option Investigating Identified Monitoring" at bounding box center [1016, 304] width 290 height 33
click at [940, 305] on select "Select option Investigating Identified Monitoring" at bounding box center [1016, 304] width 290 height 33
select select "identified"
click at [871, 289] on select "Select option Investigating Identified Monitoring" at bounding box center [1016, 304] width 290 height 33
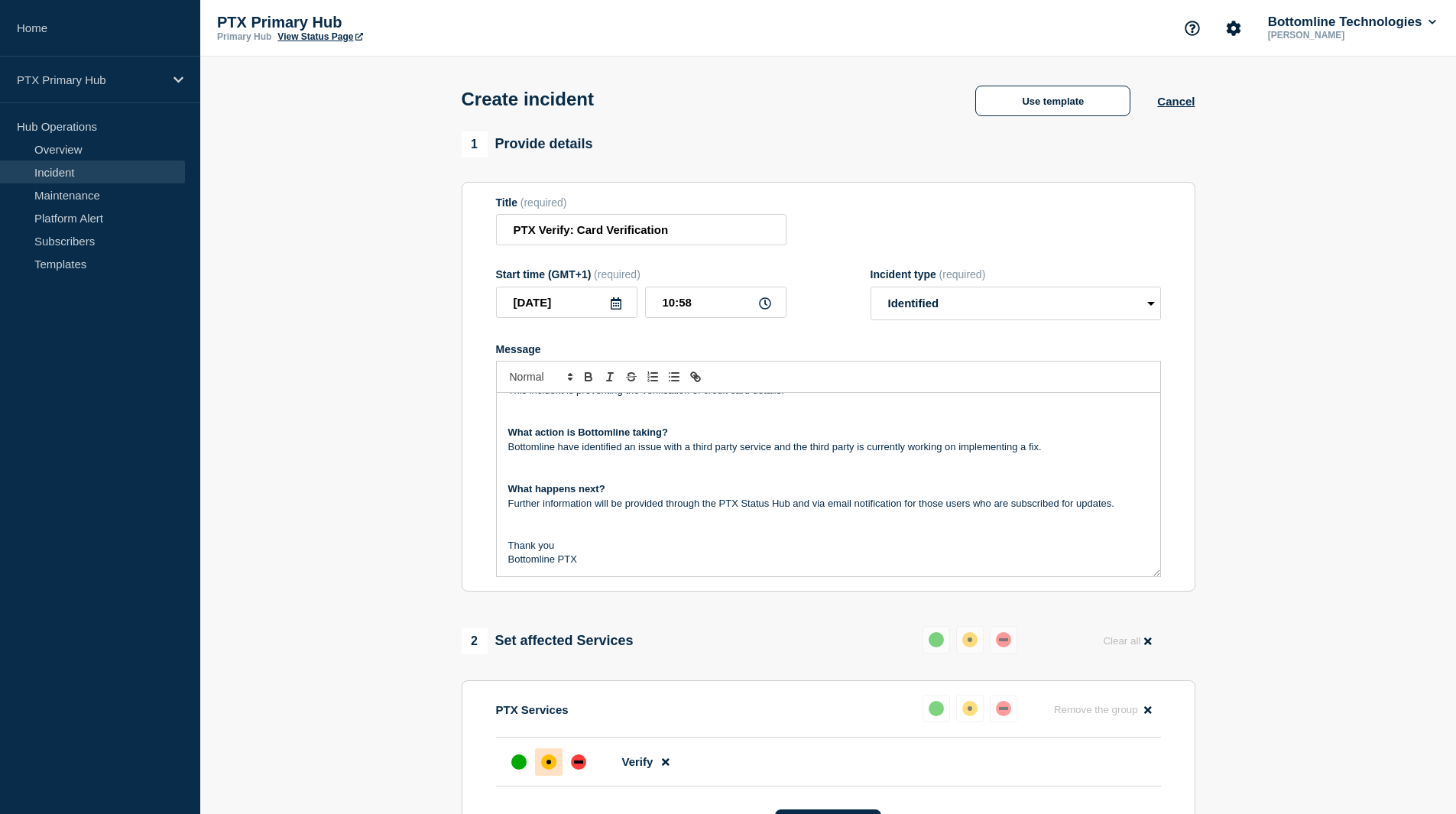
click at [1270, 397] on section "1 Provide details Title (required) PTX Verify: Card Verification Start time (GM…" at bounding box center [828, 609] width 1256 height 955
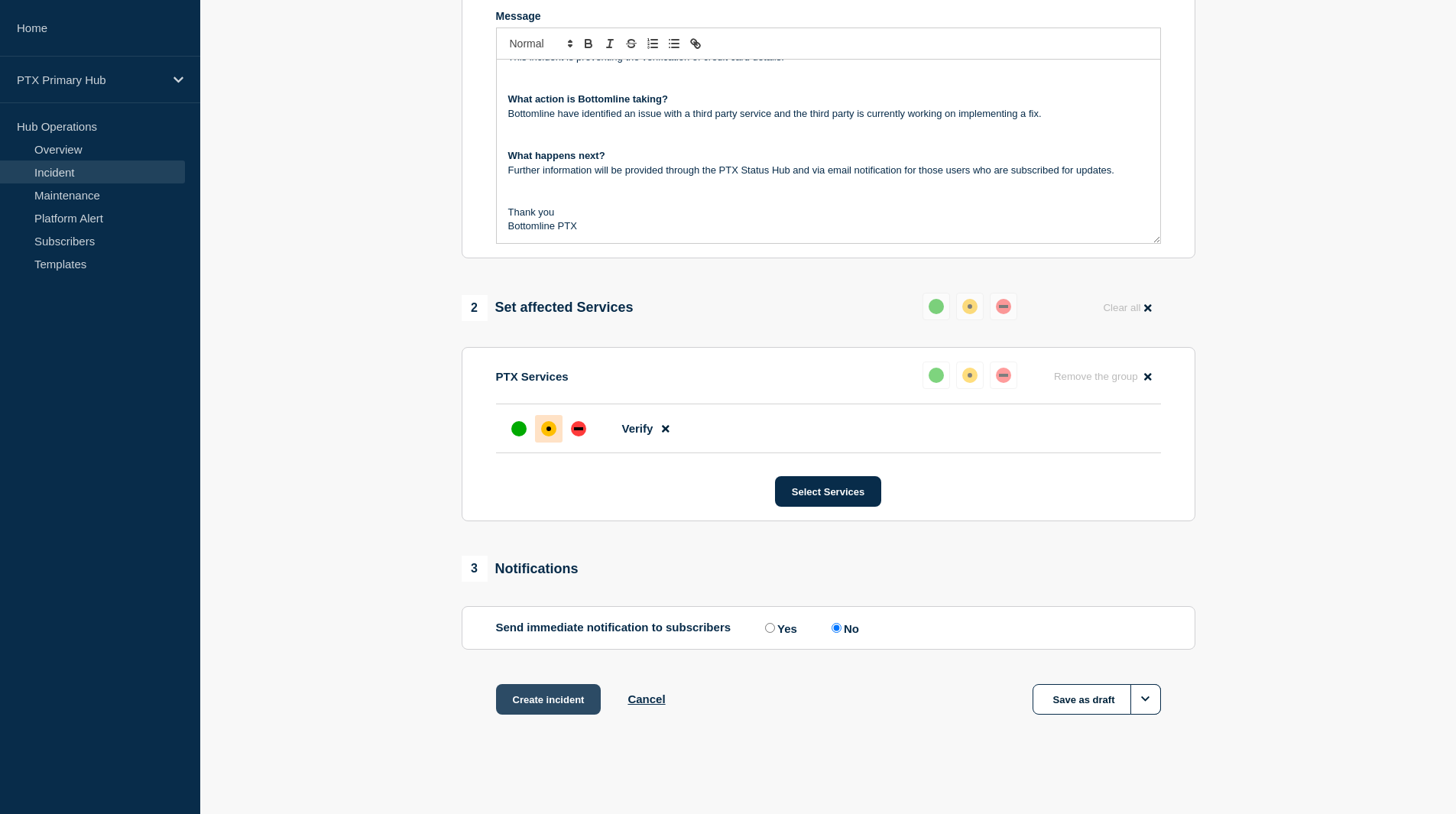
click at [566, 701] on button "Create incident" at bounding box center [549, 699] width 105 height 30
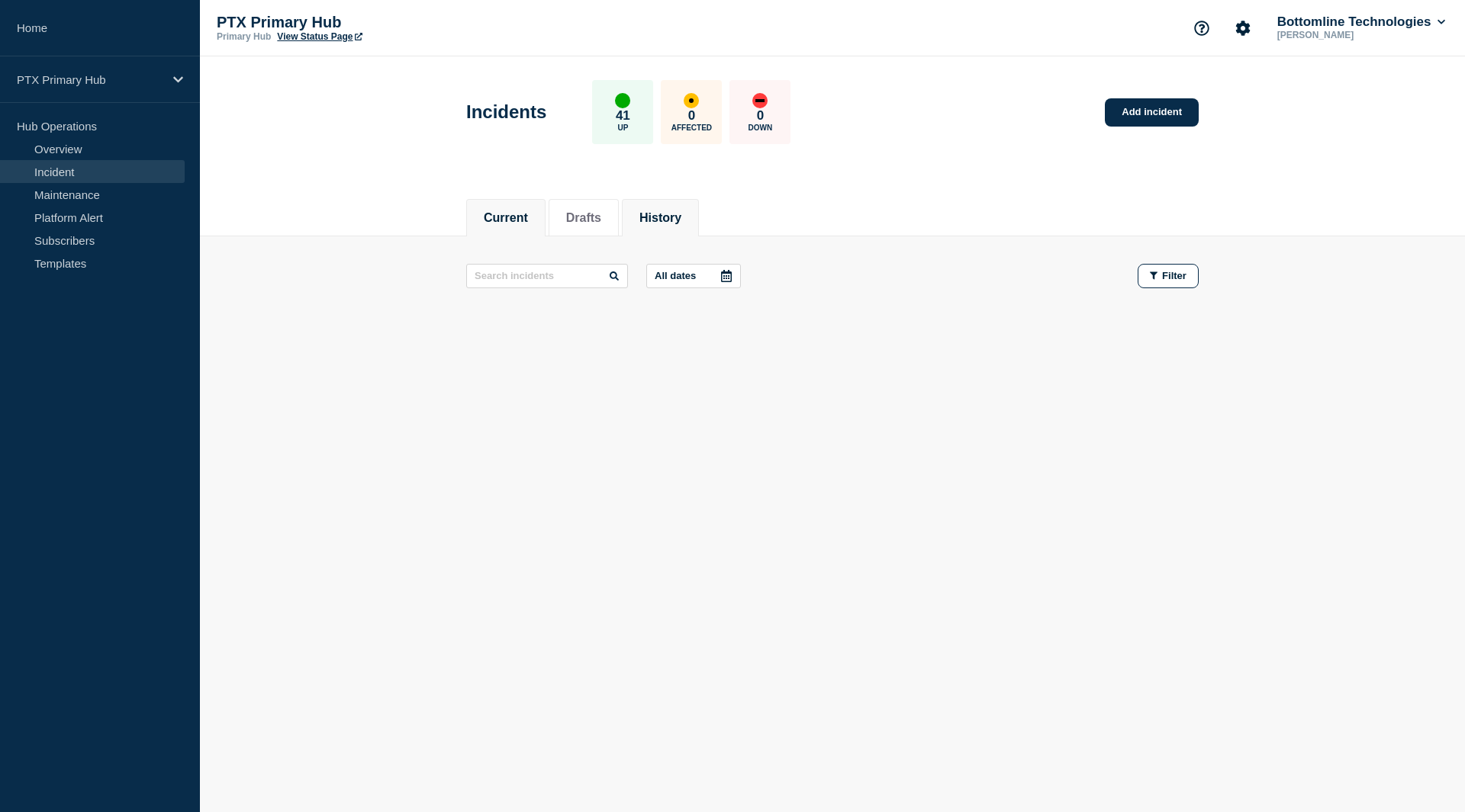
click at [679, 212] on button "History" at bounding box center [660, 218] width 42 height 14
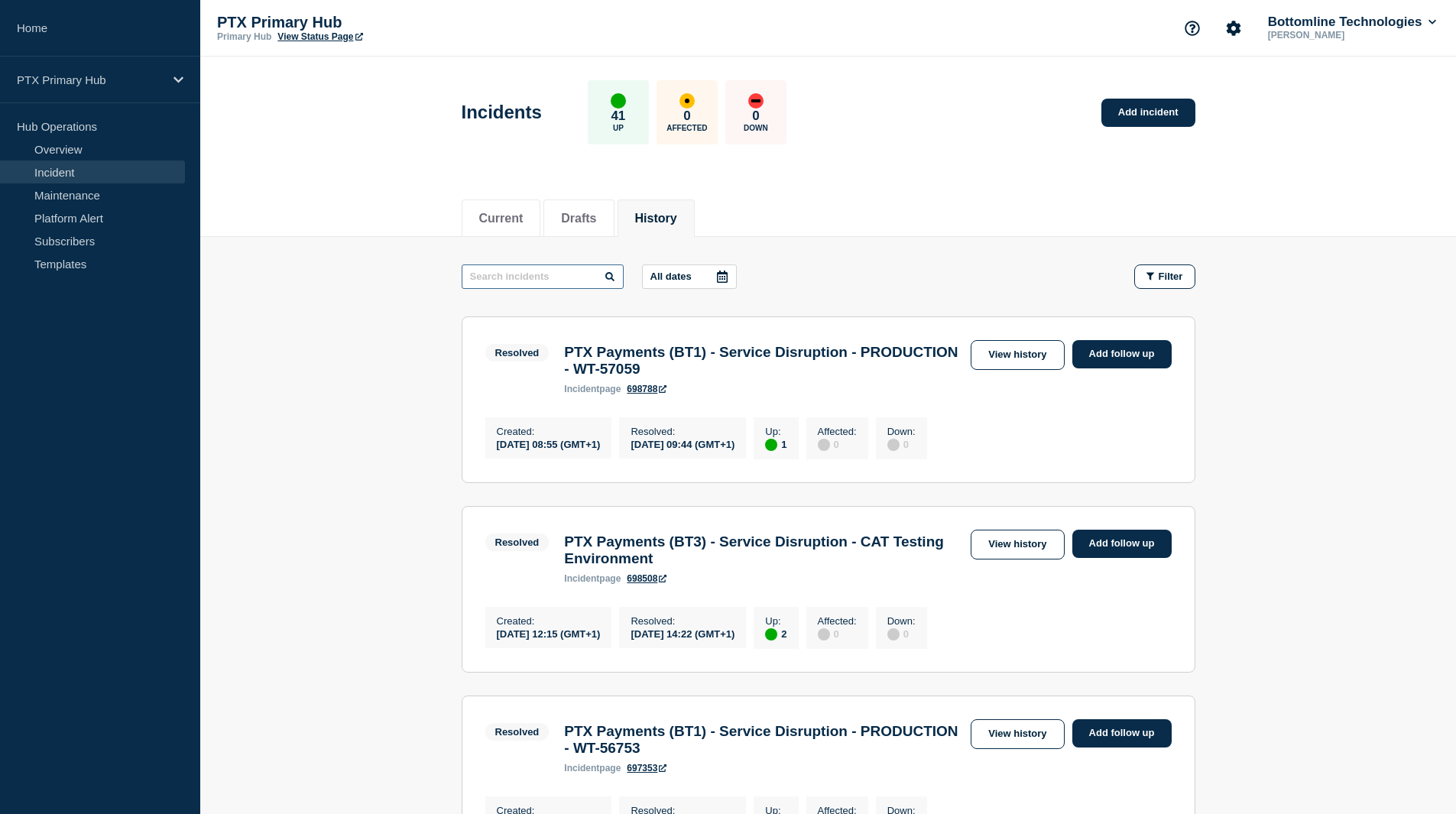
click at [505, 281] on input "text" at bounding box center [542, 277] width 162 height 25
type input "verify"
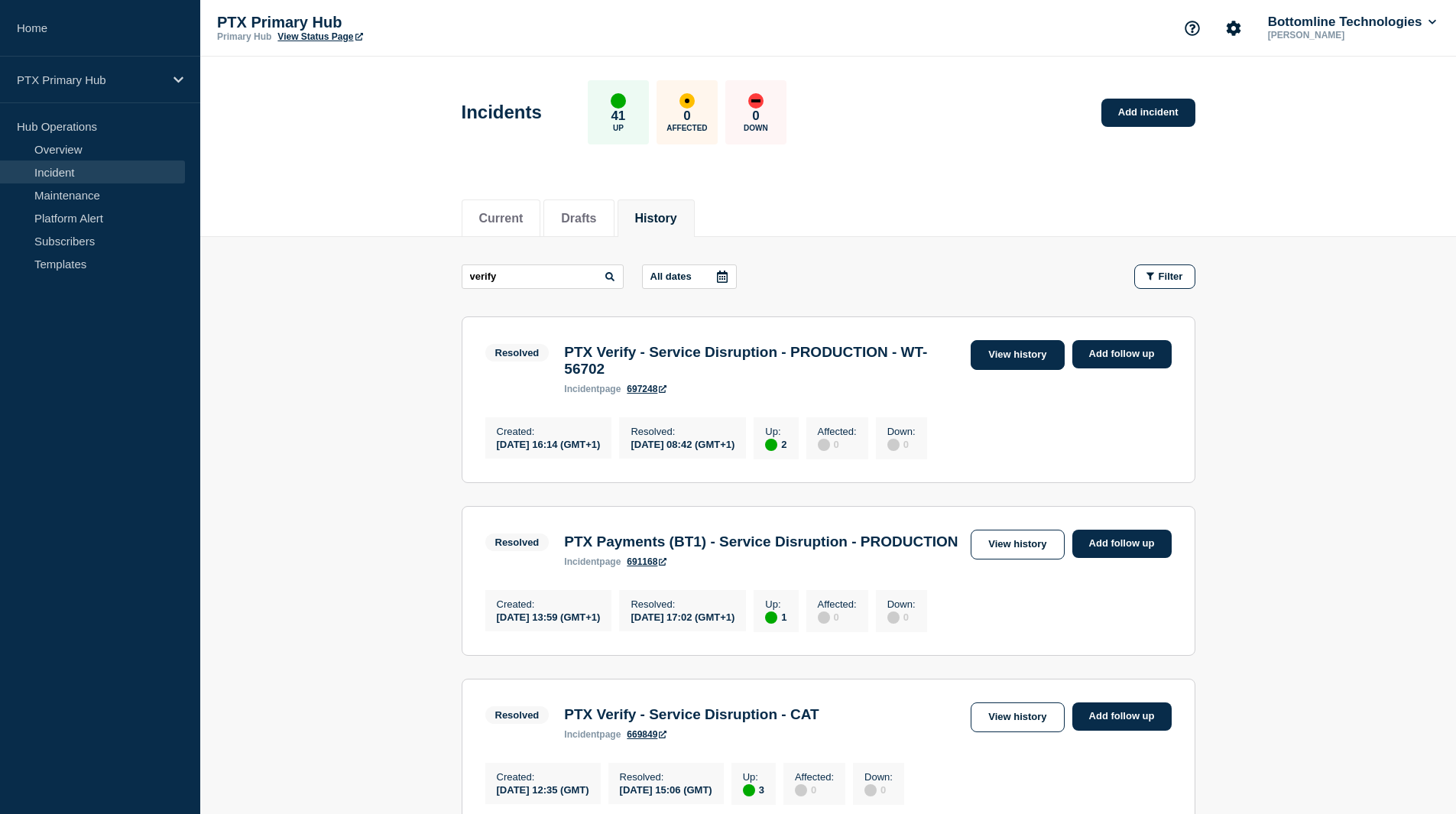
click at [1009, 356] on link "View history" at bounding box center [1017, 355] width 93 height 29
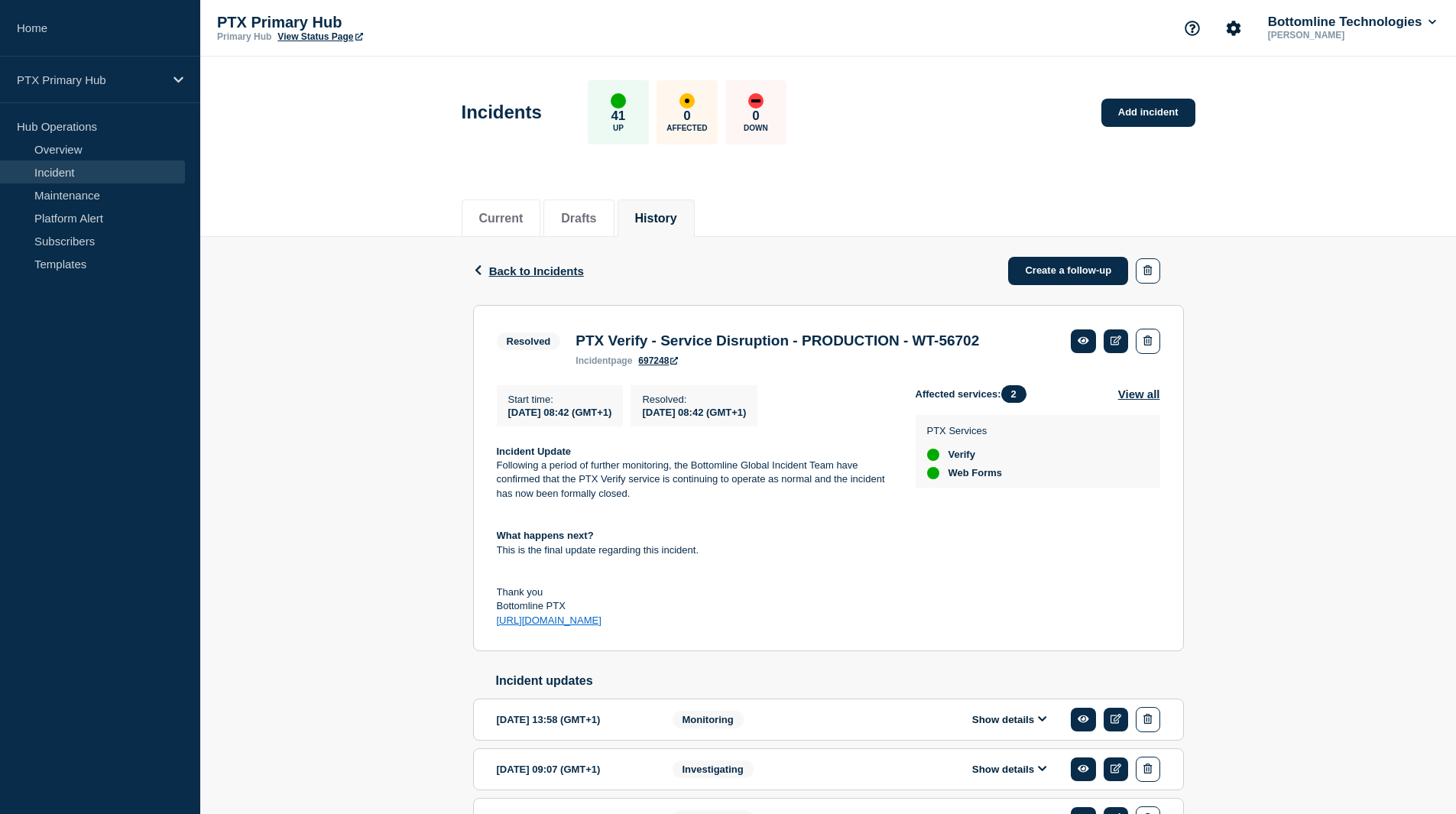
click at [758, 458] on p "Incident Update" at bounding box center [694, 451] width 395 height 14
click at [590, 487] on p "Following a period of further monitoring, the Bottomline Global Incident Team h…" at bounding box center [694, 479] width 395 height 42
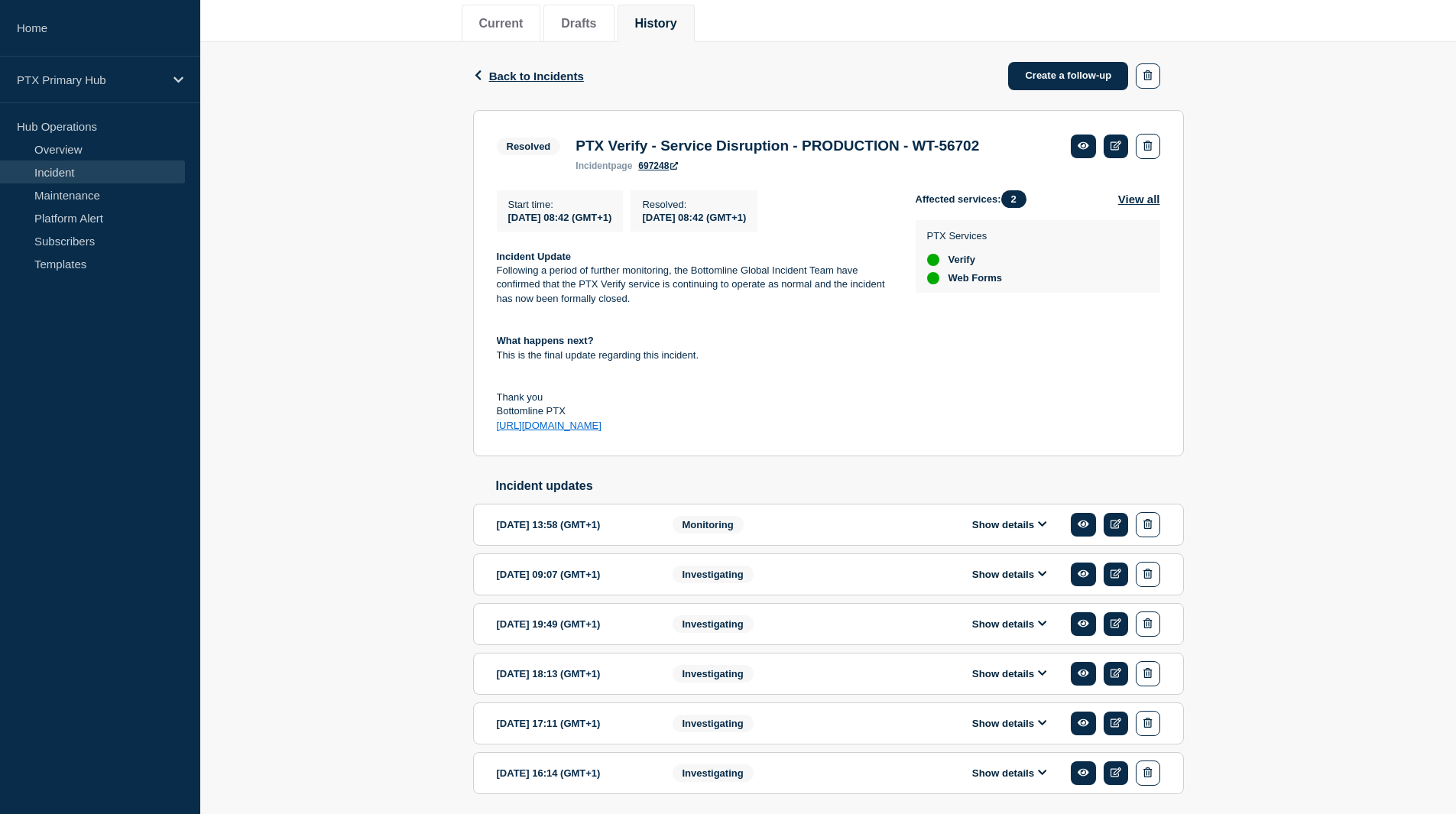
scroll to position [256, 0]
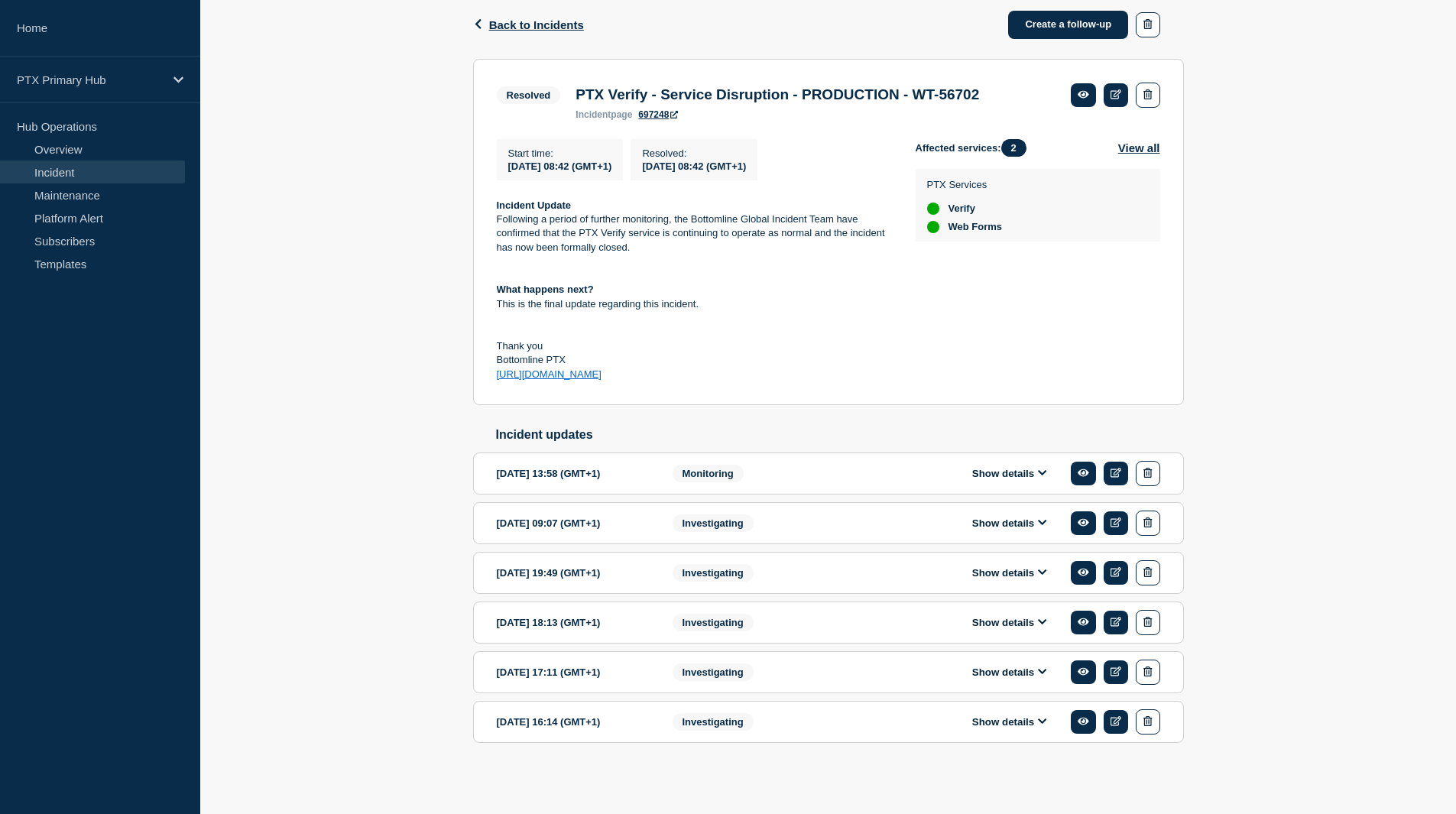
click at [775, 720] on div "Investigating" at bounding box center [765, 722] width 186 height 26
click at [978, 718] on button "Show details" at bounding box center [1009, 722] width 84 height 13
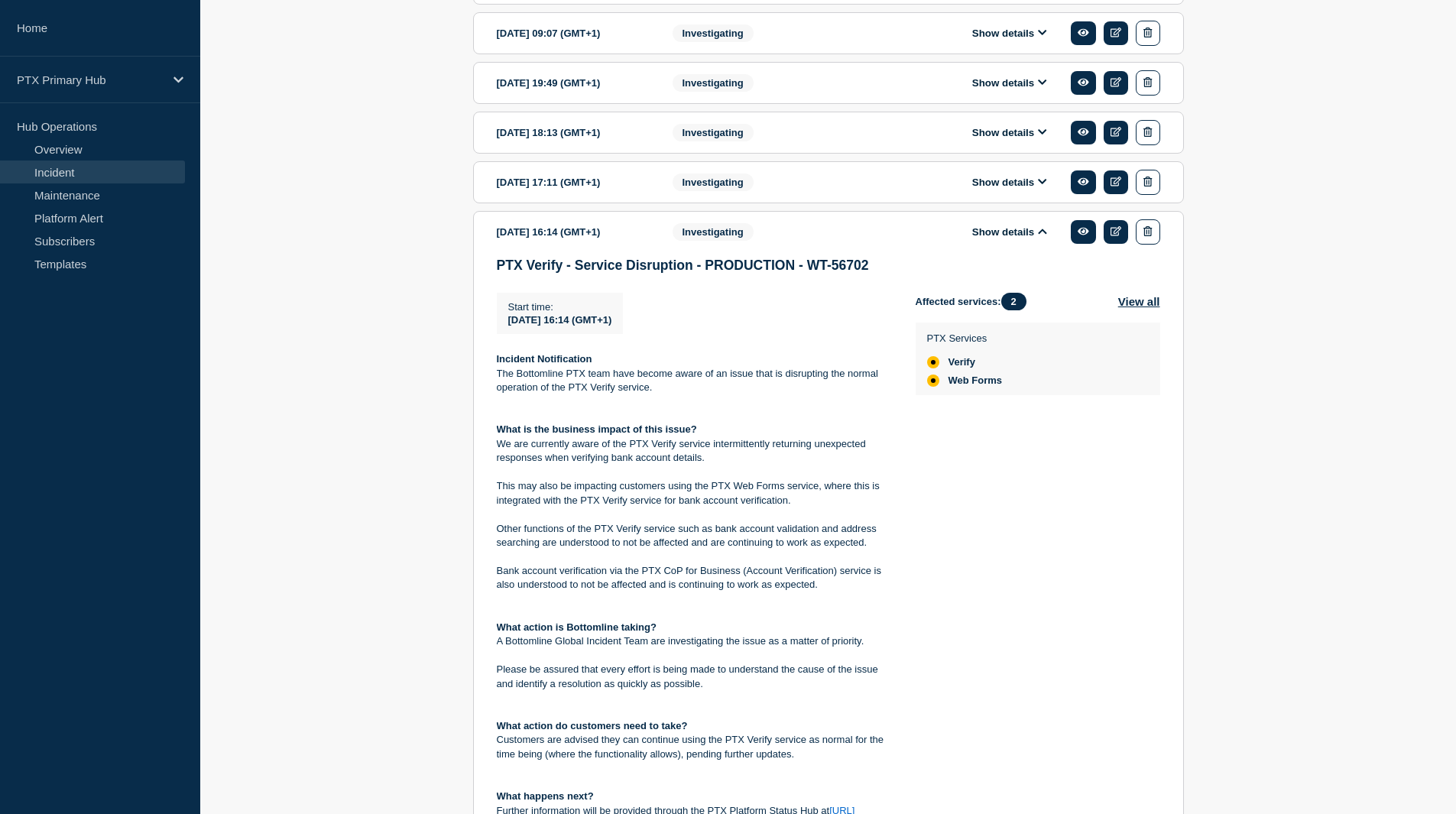
scroll to position [737, 0]
click at [807, 195] on div "Investigating" at bounding box center [765, 182] width 186 height 26
click at [1017, 188] on button "Show details" at bounding box center [1009, 182] width 84 height 13
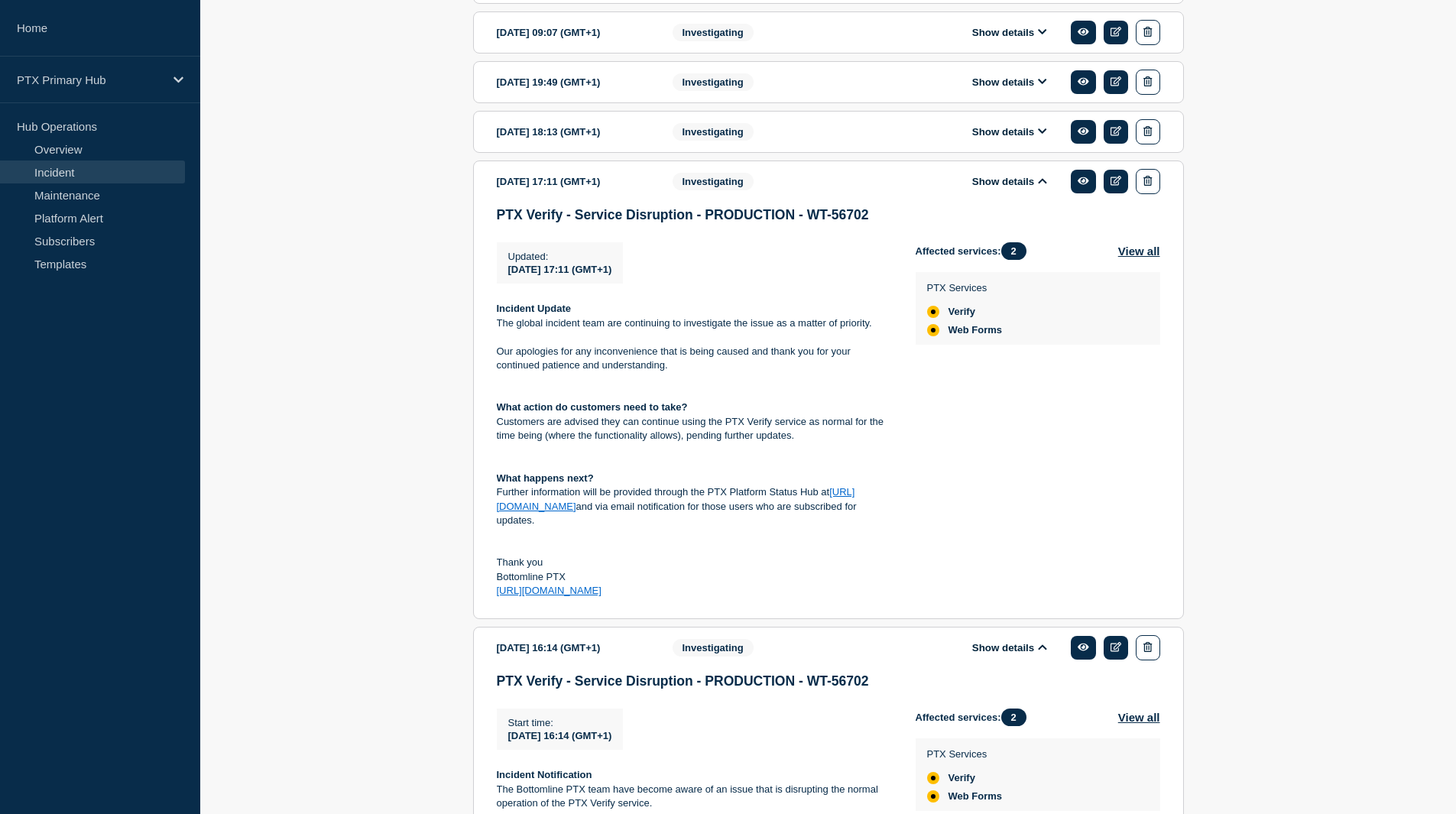
click at [486, 265] on section "[DATE] 17:11 (GMT+1) Show details Investigating PTX Verify - Service Disruption…" at bounding box center [828, 389] width 711 height 458
drag, startPoint x: 280, startPoint y: 138, endPoint x: 0, endPoint y: -66, distance: 346.4
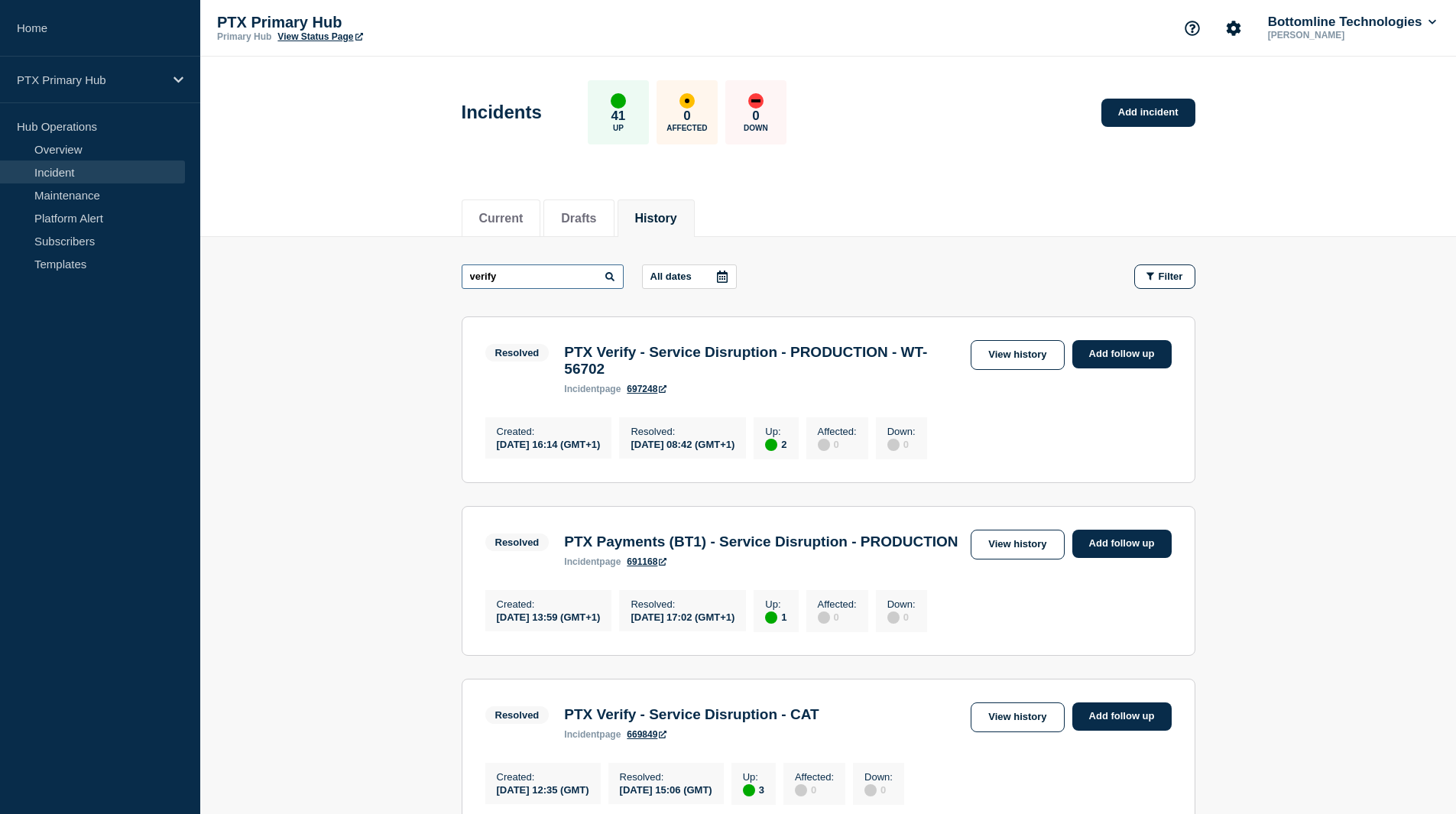
click at [538, 280] on input "verify" at bounding box center [542, 277] width 162 height 25
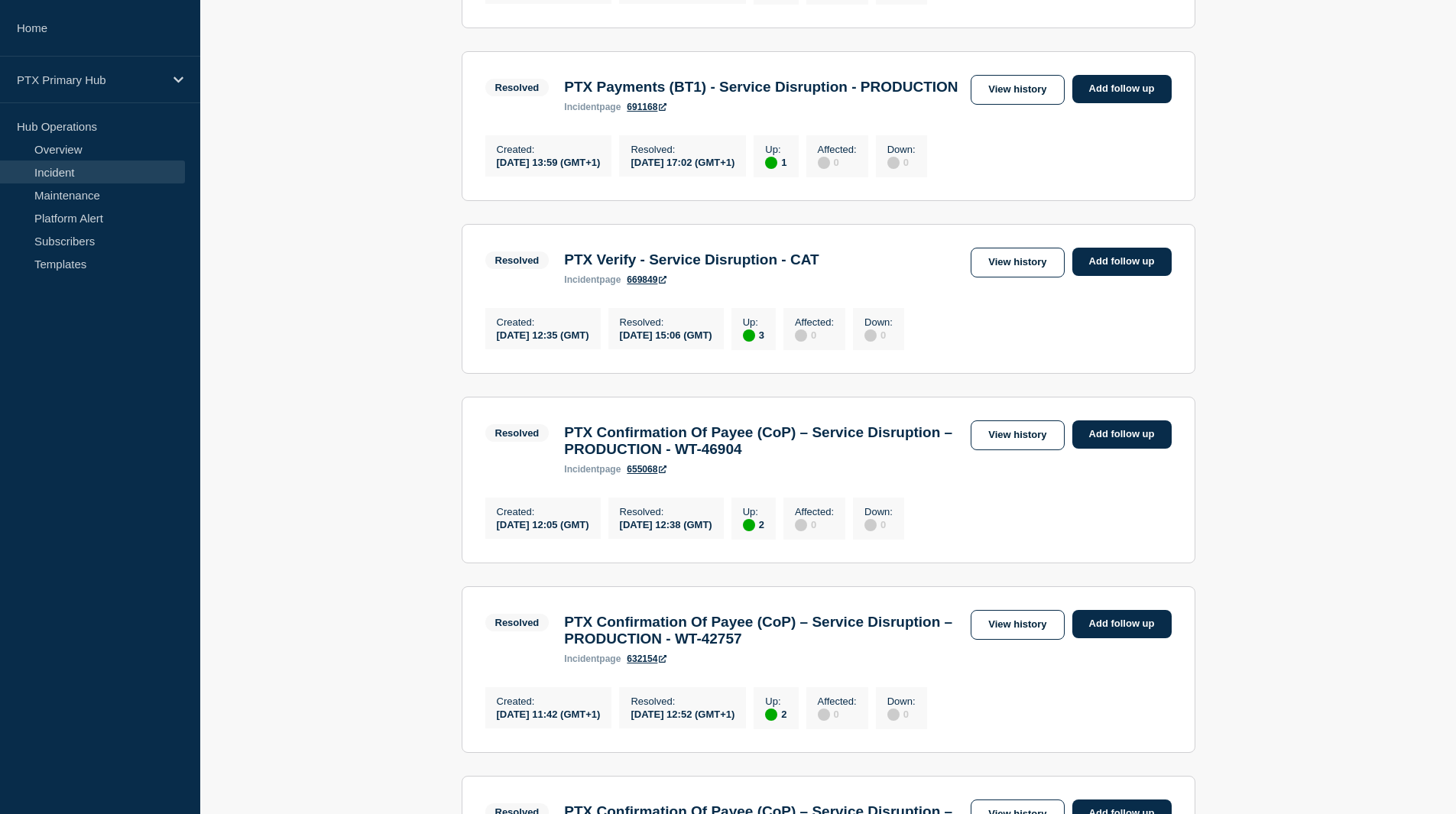
scroll to position [491, 0]
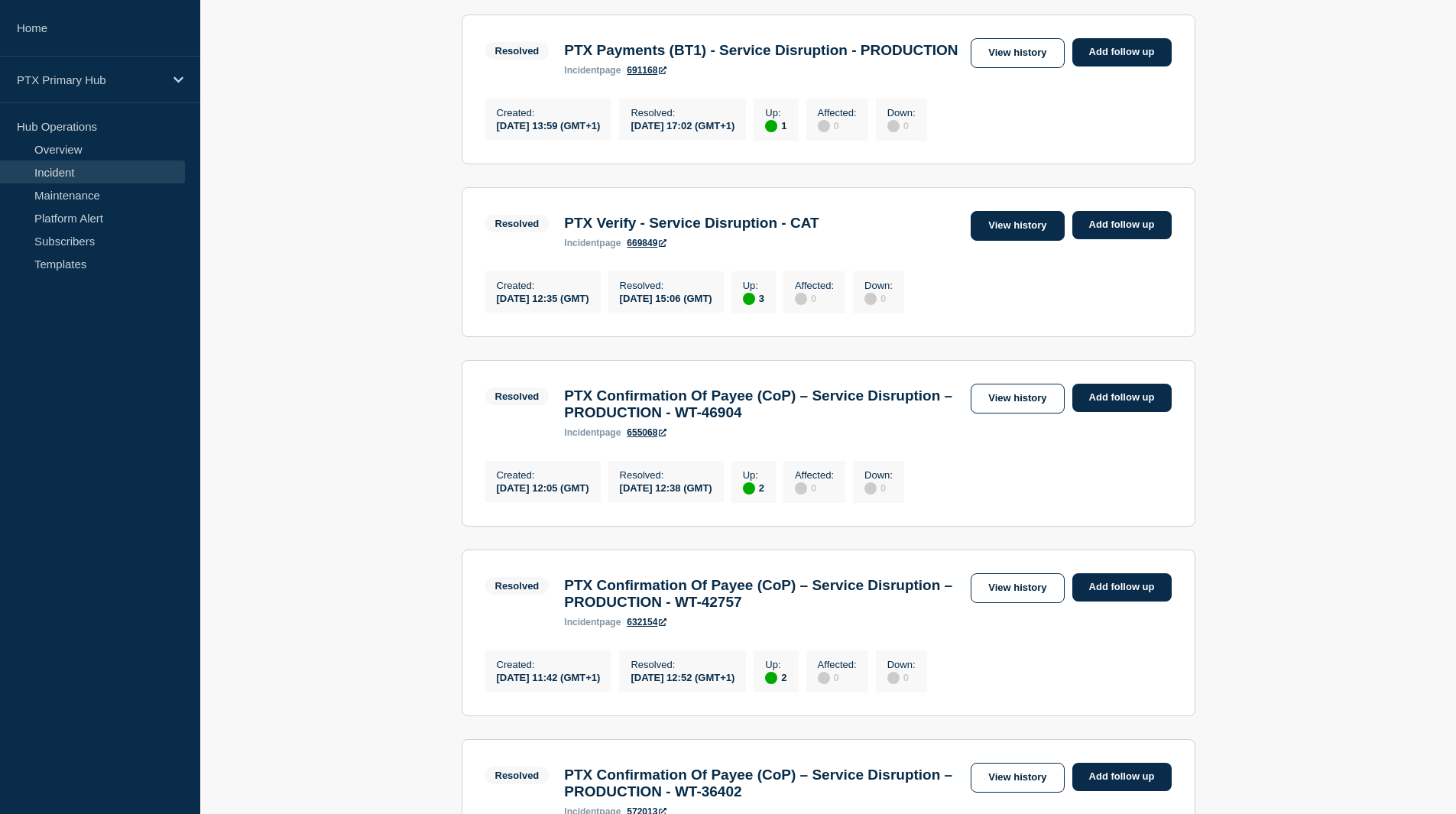
click at [1052, 241] on link "View history" at bounding box center [1017, 226] width 93 height 29
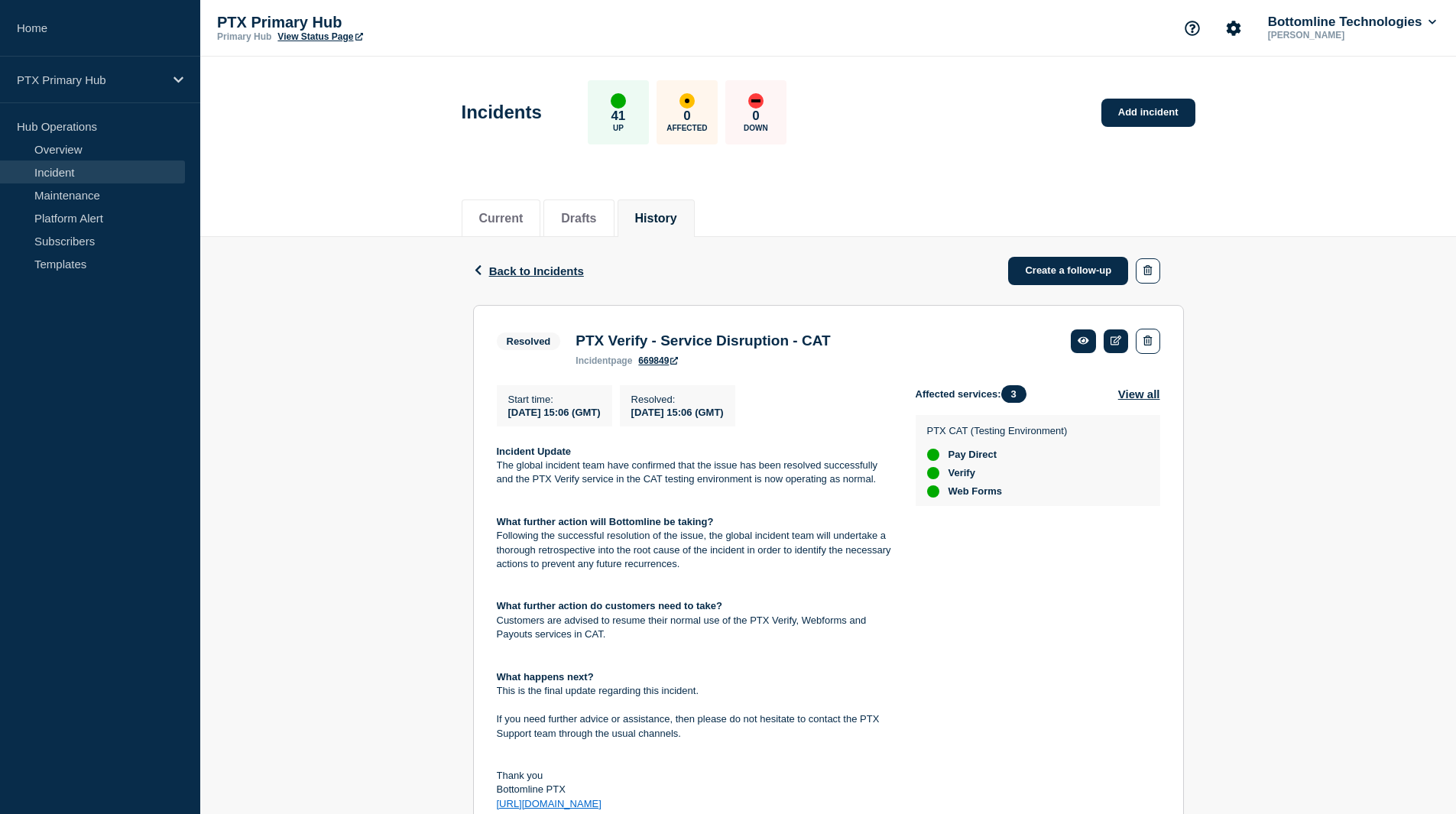
scroll to position [191, 0]
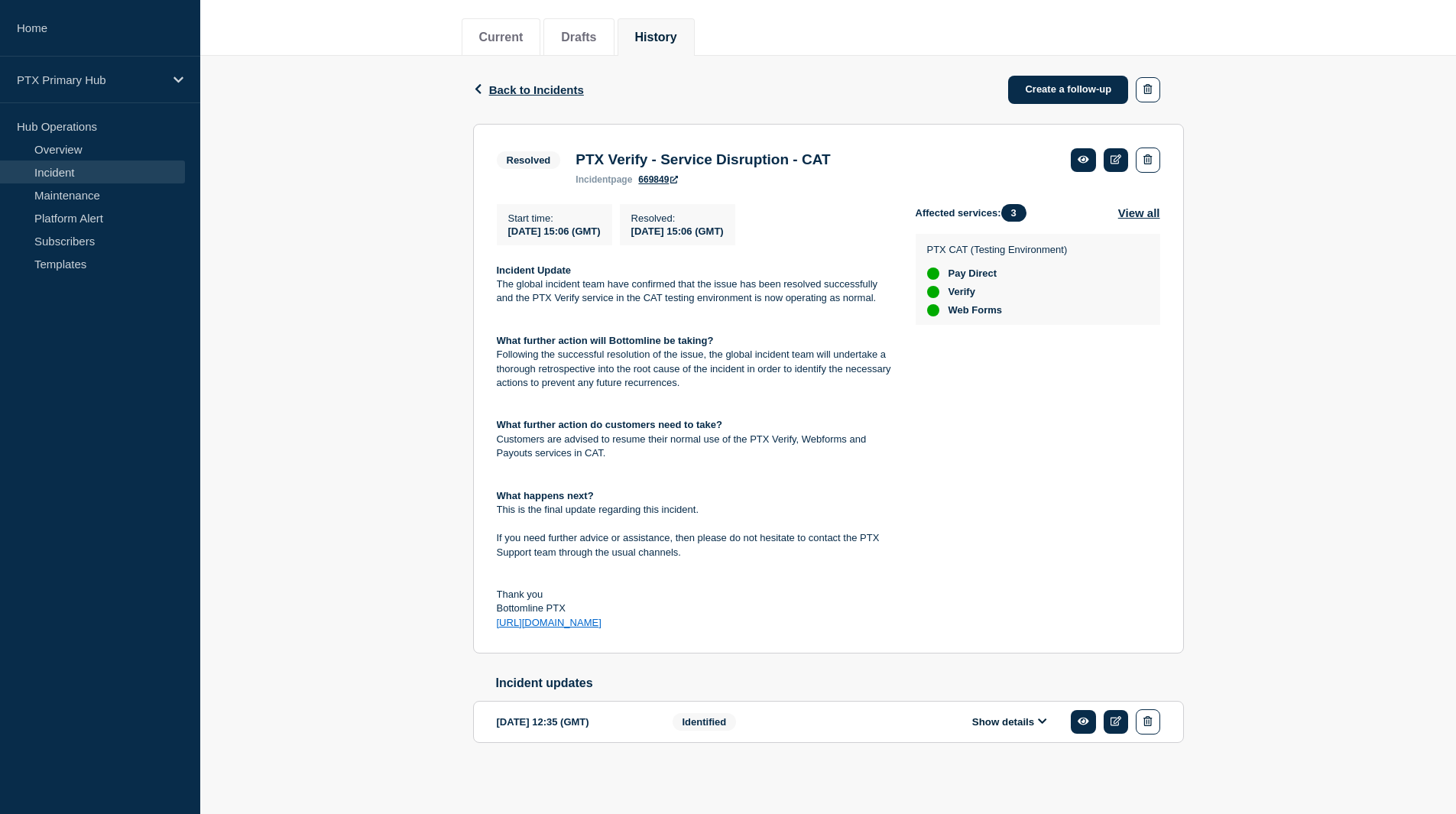
click at [770, 718] on div "Identified" at bounding box center [765, 722] width 186 height 26
click at [1015, 719] on button "Show details" at bounding box center [1009, 722] width 84 height 13
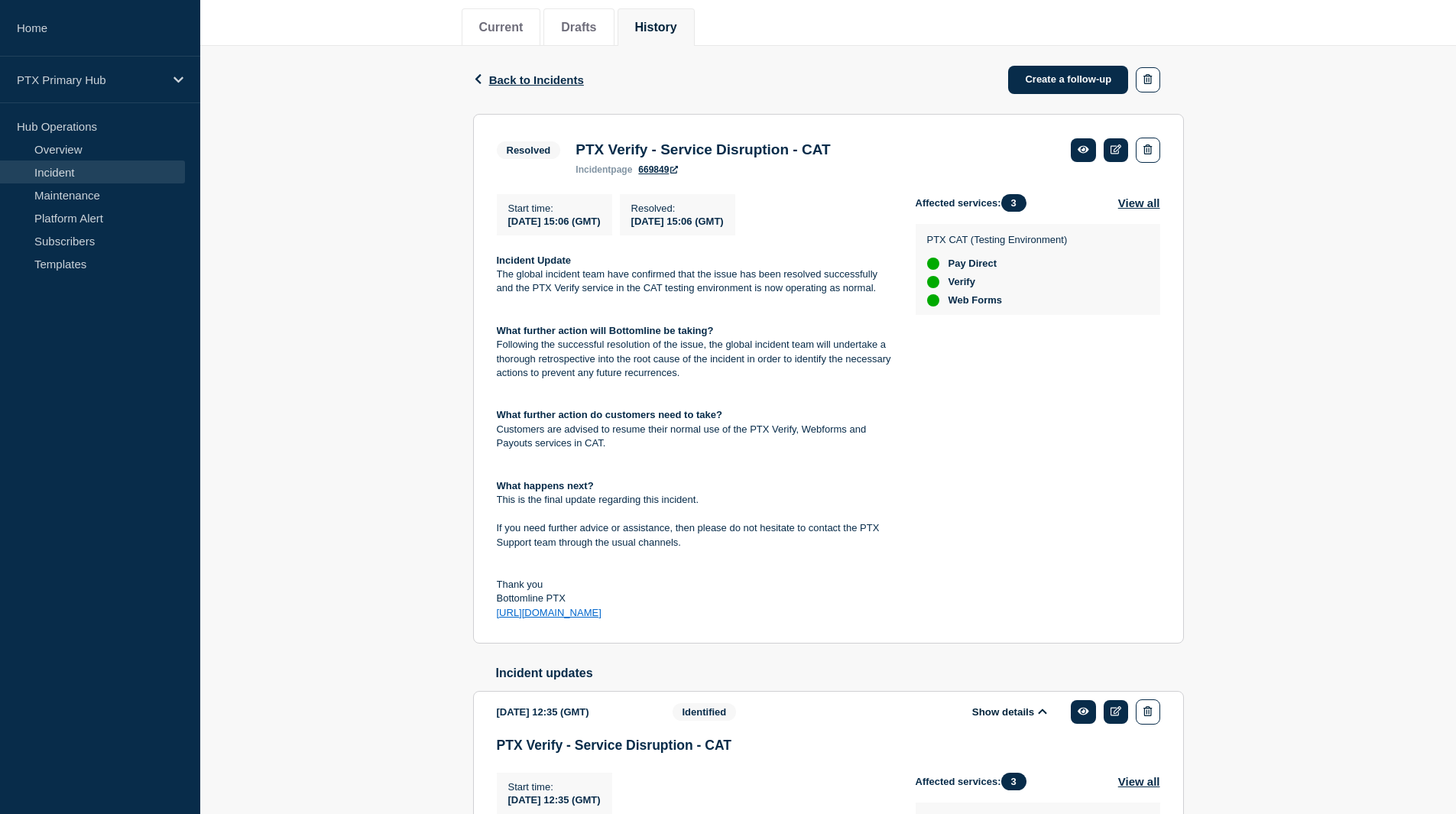
scroll to position [709, 0]
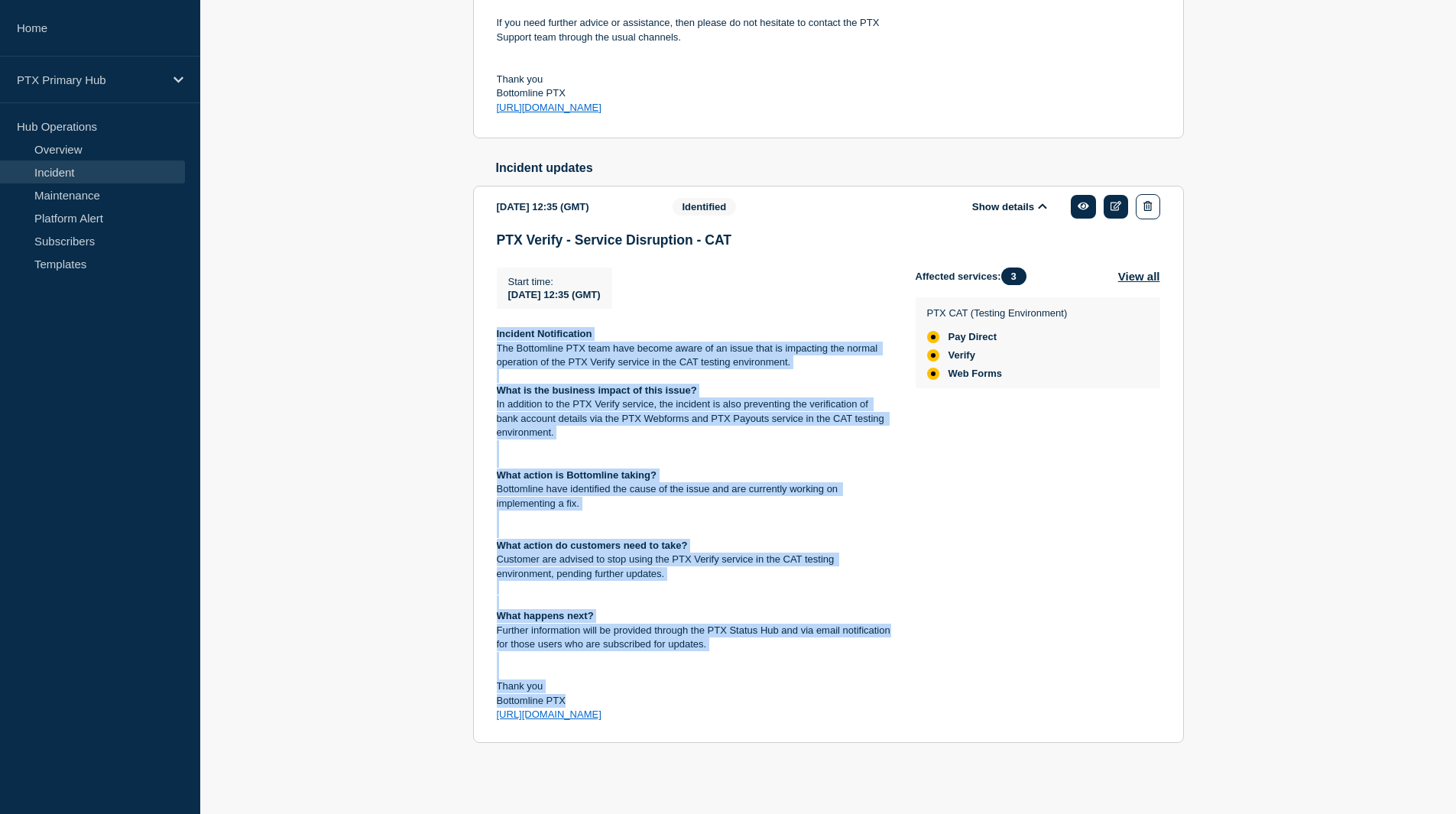
drag, startPoint x: 664, startPoint y: 706, endPoint x: 492, endPoint y: 326, distance: 417.1
click at [492, 326] on section "[DATE] 12:35 (GMT) Show details Identified PTX Verify - Service Disruption - CA…" at bounding box center [828, 464] width 711 height 557
copy div "Incident Notification The Bottomline PTX team have become aware of an issue tha…"
